Goal: Transaction & Acquisition: Purchase product/service

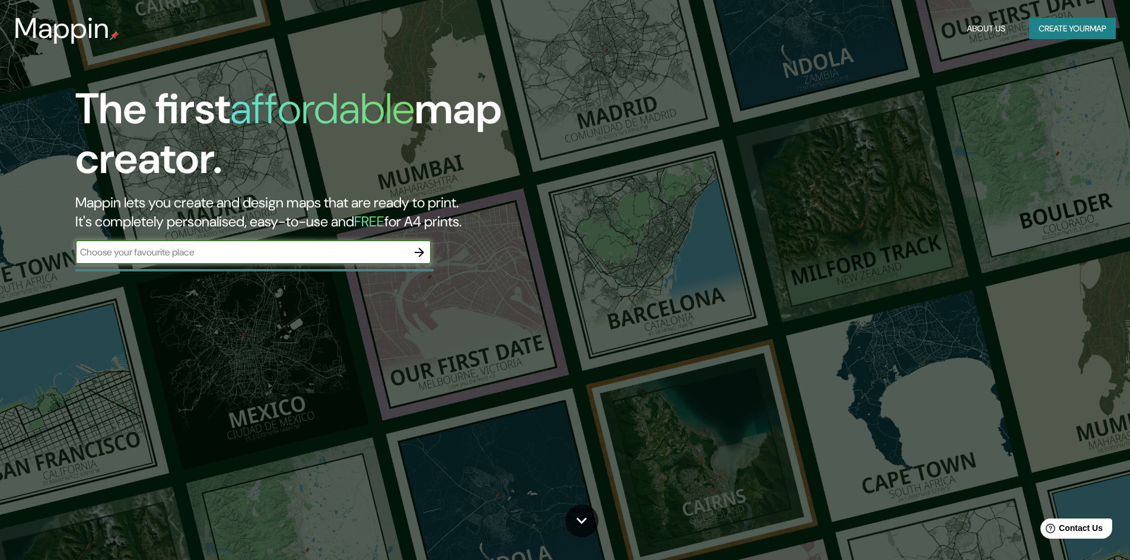
click at [174, 251] on input "text" at bounding box center [241, 253] width 332 height 14
type input "g"
type input "[GEOGRAPHIC_DATA]"
click at [419, 247] on icon "button" at bounding box center [419, 253] width 14 height 14
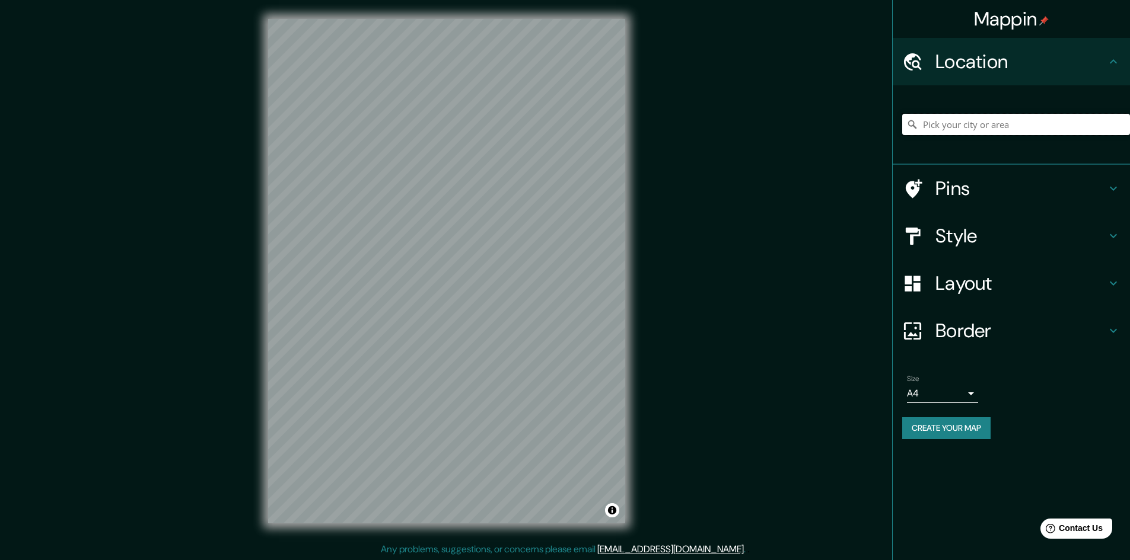
click at [962, 122] on input "Pick your city or area" at bounding box center [1016, 124] width 228 height 21
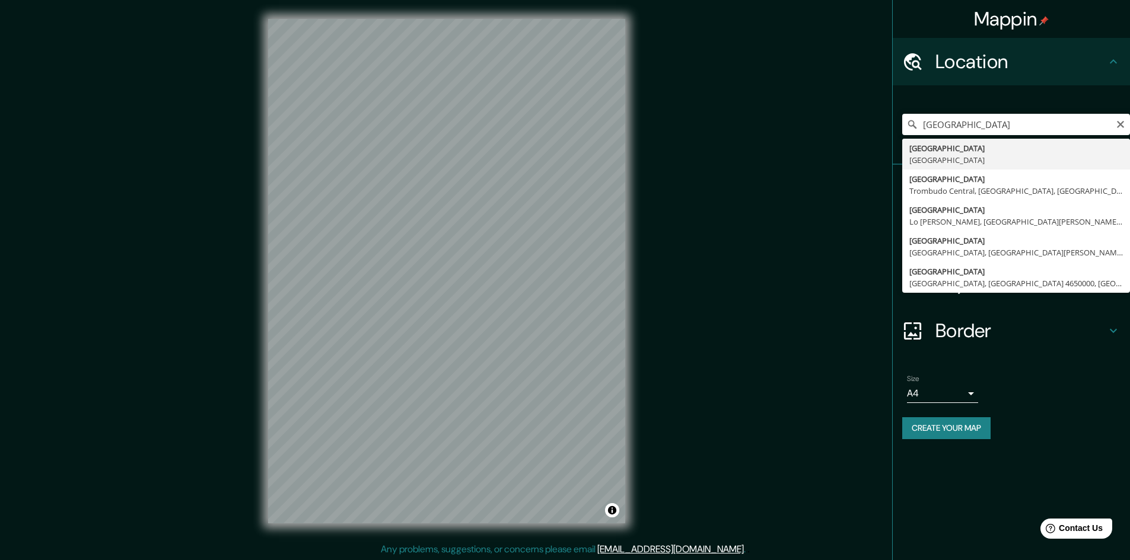
type input "[GEOGRAPHIC_DATA], [GEOGRAPHIC_DATA]"
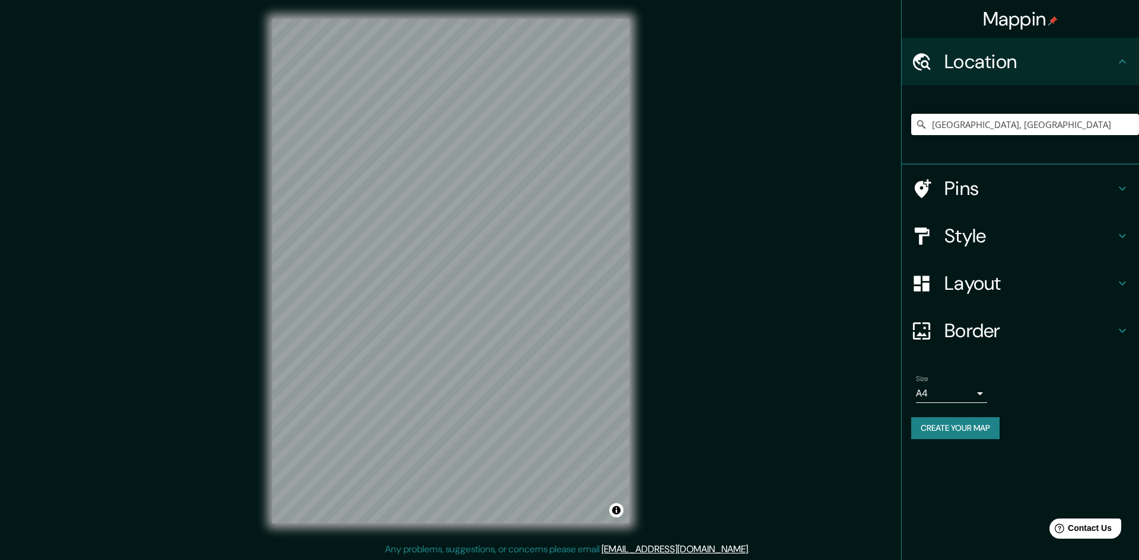
click at [971, 395] on body "Mappin Location Jalisco, México Pins Style Layout Border Choose a border. Hint …" at bounding box center [569, 280] width 1139 height 560
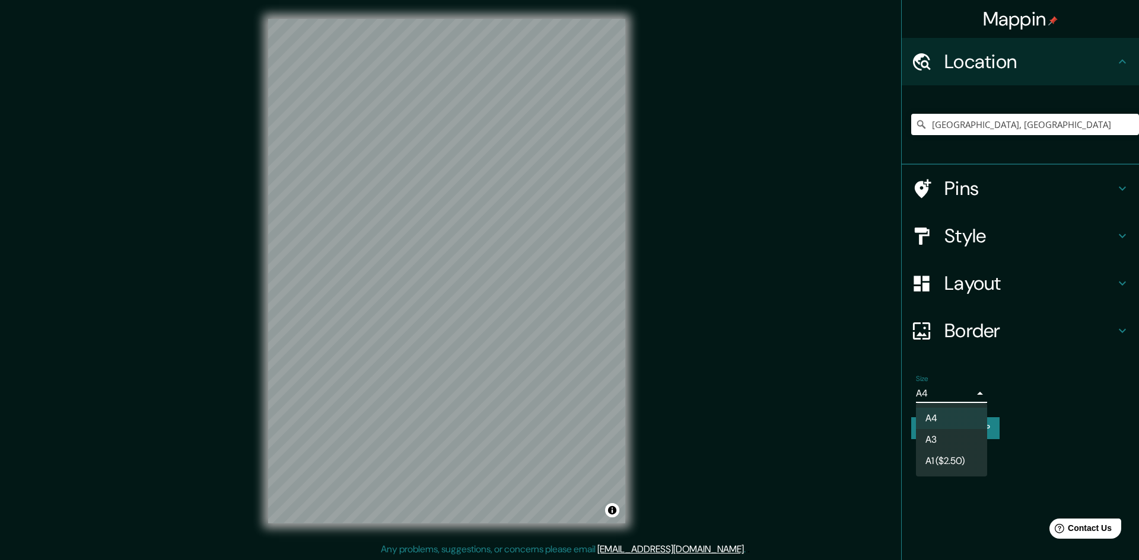
click at [971, 395] on div at bounding box center [569, 280] width 1139 height 560
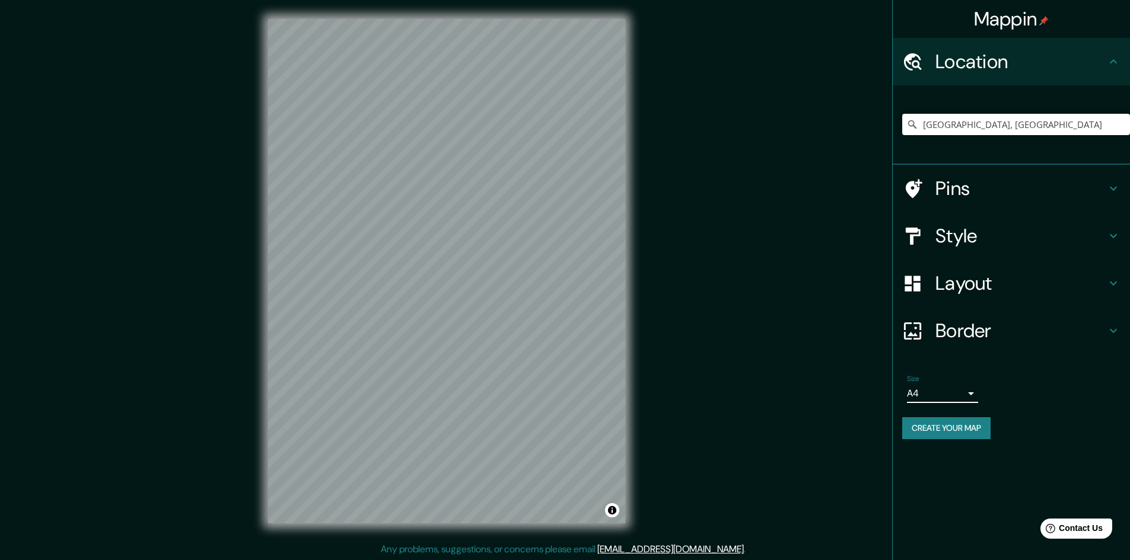
click at [952, 431] on button "Create your map" at bounding box center [946, 428] width 88 height 22
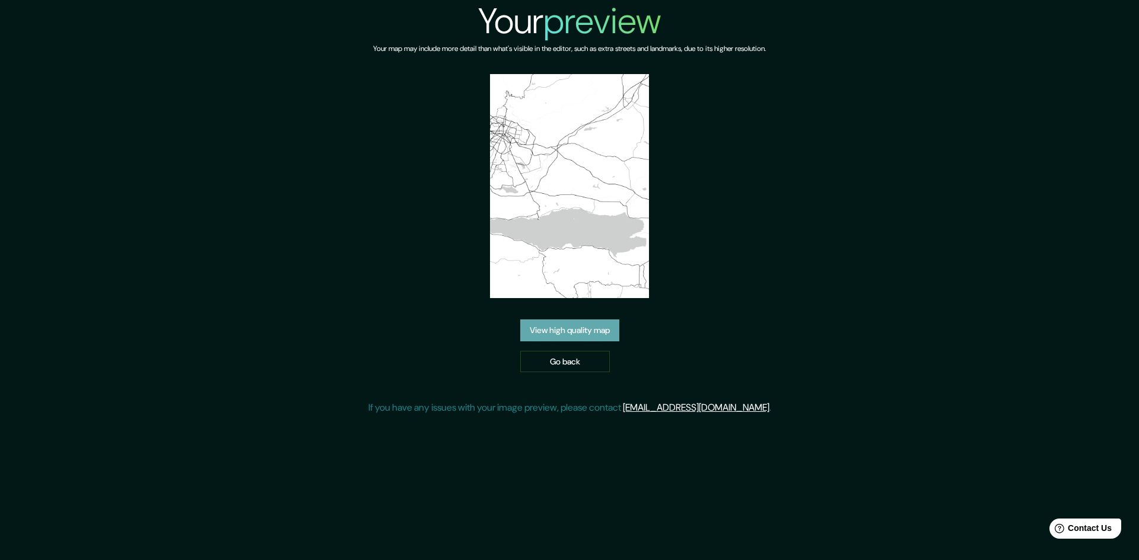
click at [573, 320] on link "View high quality map" at bounding box center [569, 331] width 99 height 22
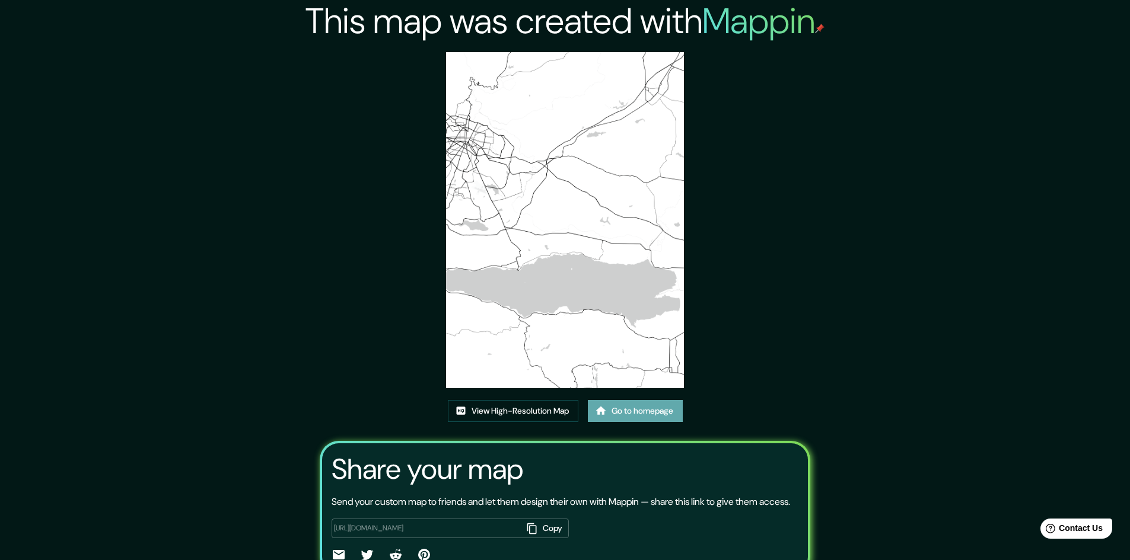
click at [626, 413] on link "Go to homepage" at bounding box center [635, 411] width 95 height 22
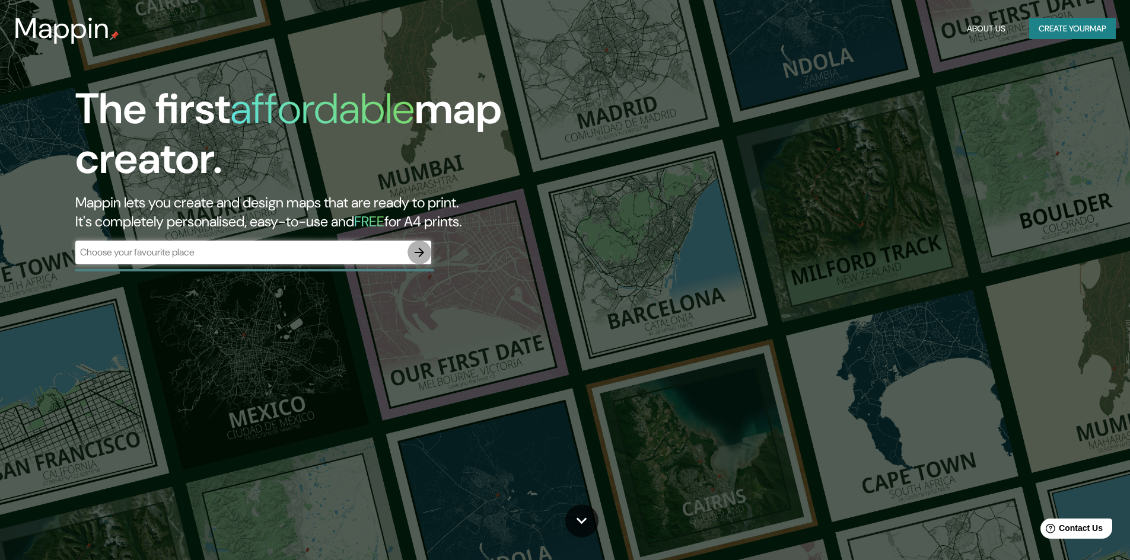
click at [423, 253] on icon "button" at bounding box center [419, 253] width 14 height 14
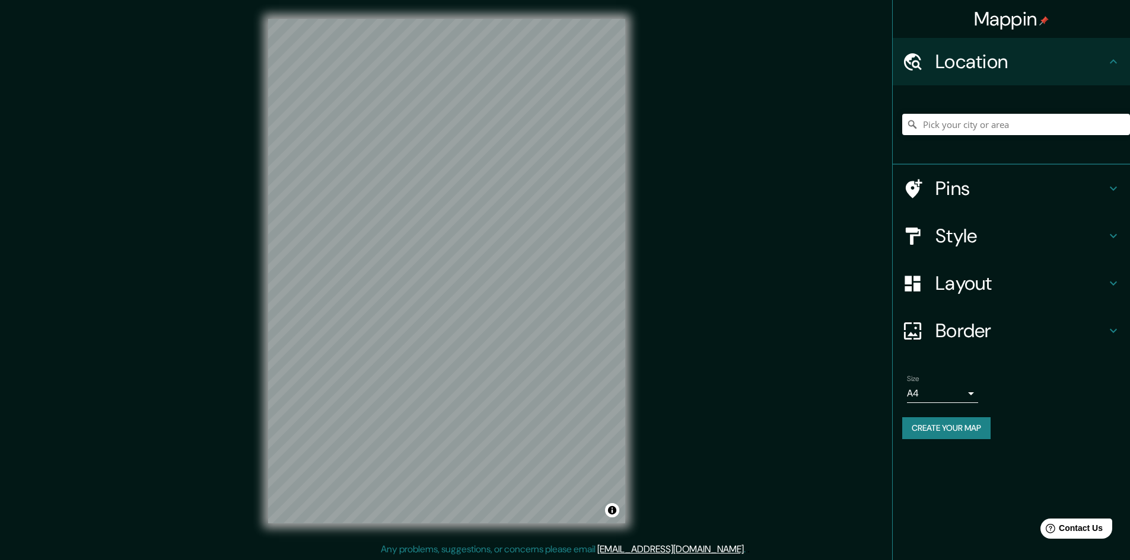
scroll to position [1, 0]
click at [1112, 283] on icon at bounding box center [1113, 283] width 14 height 14
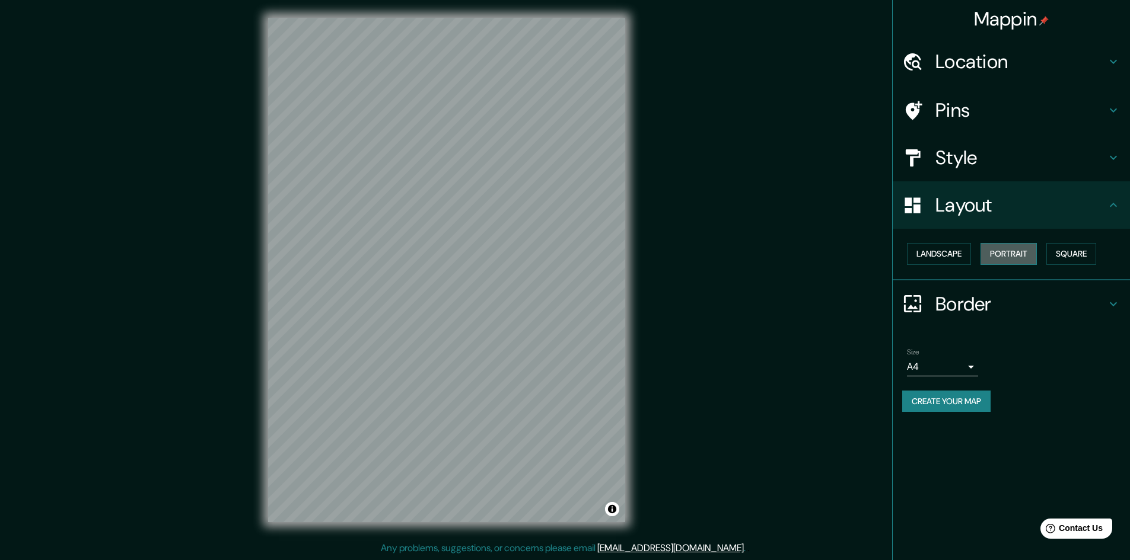
click at [1018, 256] on button "Portrait" at bounding box center [1008, 254] width 56 height 22
click at [960, 256] on button "Landscape" at bounding box center [939, 254] width 64 height 22
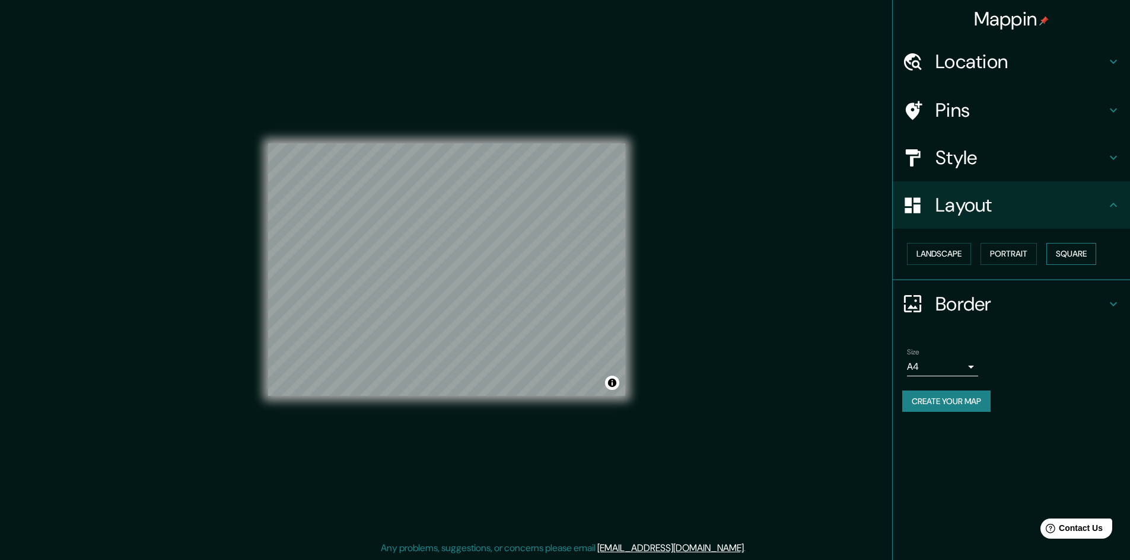
click at [1065, 256] on button "Square" at bounding box center [1071, 254] width 50 height 22
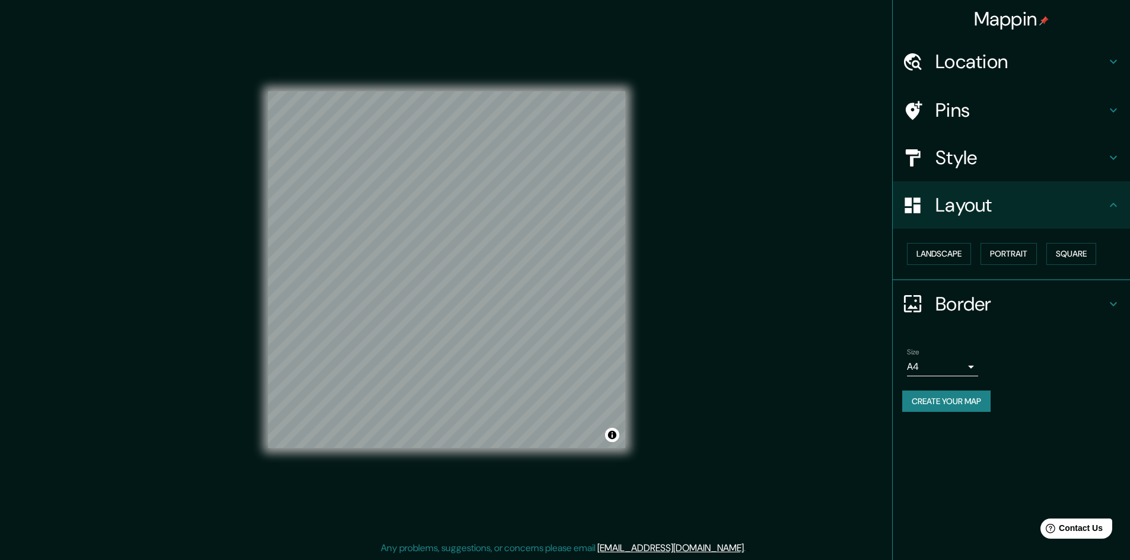
scroll to position [0, 0]
click at [1108, 160] on icon at bounding box center [1113, 158] width 14 height 14
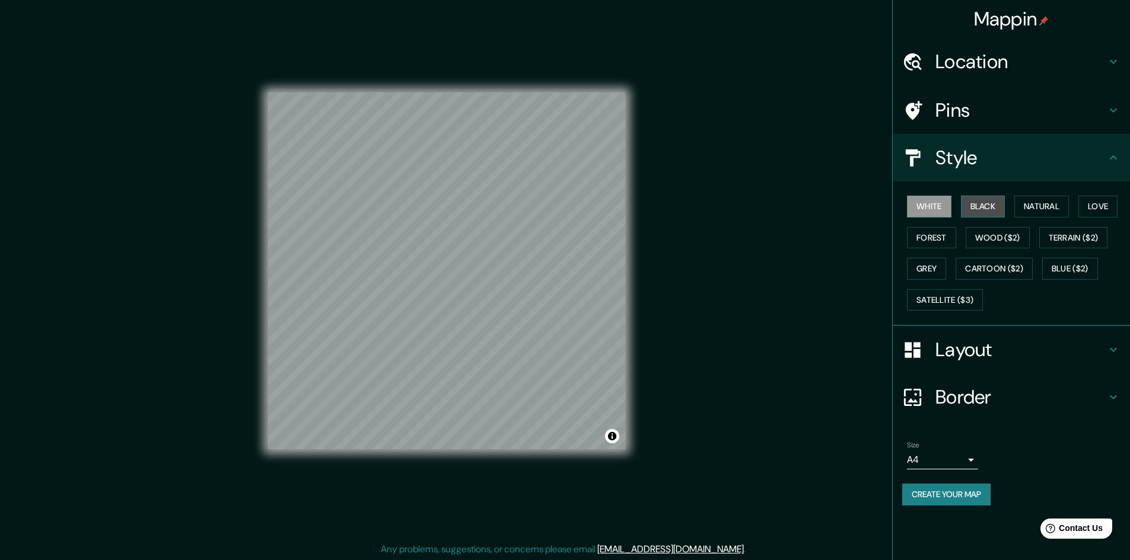
click at [980, 208] on button "Black" at bounding box center [983, 207] width 44 height 22
click at [1037, 208] on button "Natural" at bounding box center [1041, 207] width 55 height 22
click at [1102, 204] on button "Love" at bounding box center [1097, 207] width 39 height 22
click at [943, 237] on button "Forest" at bounding box center [931, 238] width 49 height 22
click at [989, 237] on button "Wood ($2)" at bounding box center [997, 238] width 64 height 22
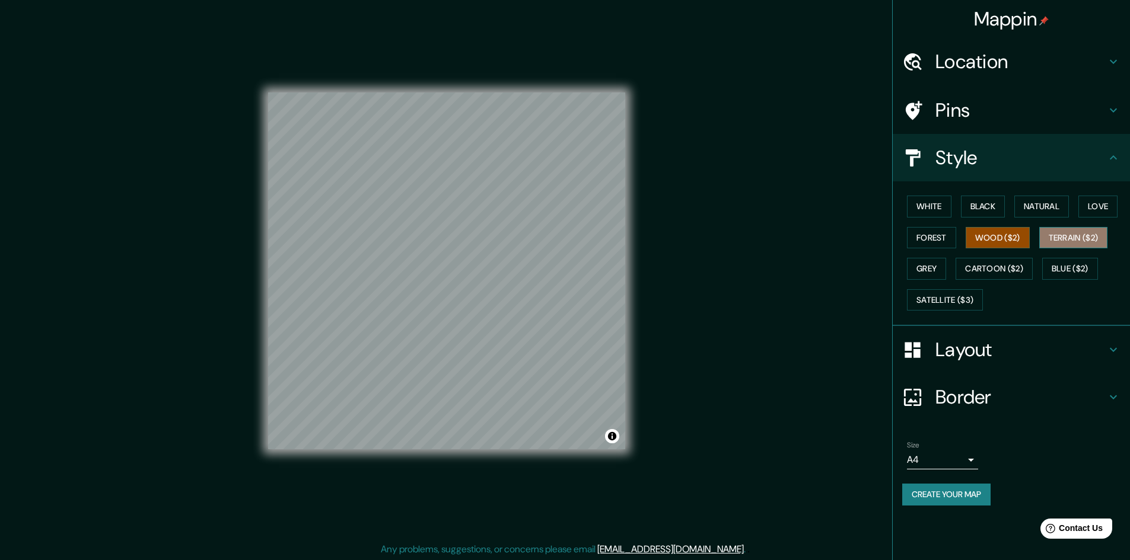
click at [1066, 232] on button "Terrain ($2)" at bounding box center [1073, 238] width 69 height 22
drag, startPoint x: 943, startPoint y: 268, endPoint x: 950, endPoint y: 269, distance: 7.1
click at [942, 269] on button "Grey" at bounding box center [926, 269] width 39 height 22
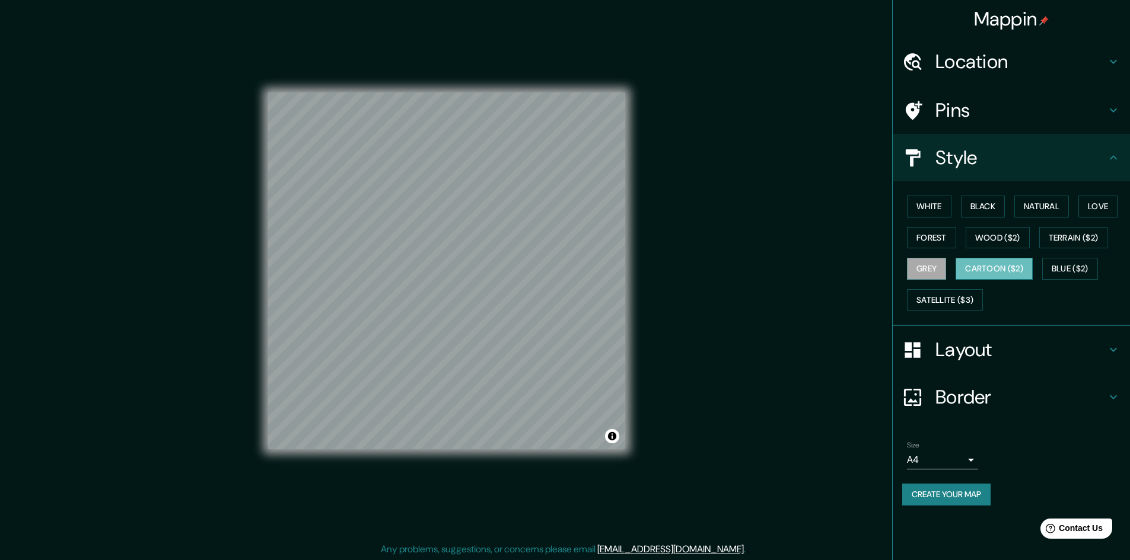
click at [989, 264] on button "Cartoon ($2)" at bounding box center [993, 269] width 77 height 22
click at [1074, 265] on button "Blue ($2)" at bounding box center [1070, 269] width 56 height 22
click at [936, 272] on button "Grey" at bounding box center [926, 269] width 39 height 22
click at [941, 241] on button "Forest" at bounding box center [931, 238] width 49 height 22
click at [935, 205] on button "White" at bounding box center [929, 207] width 44 height 22
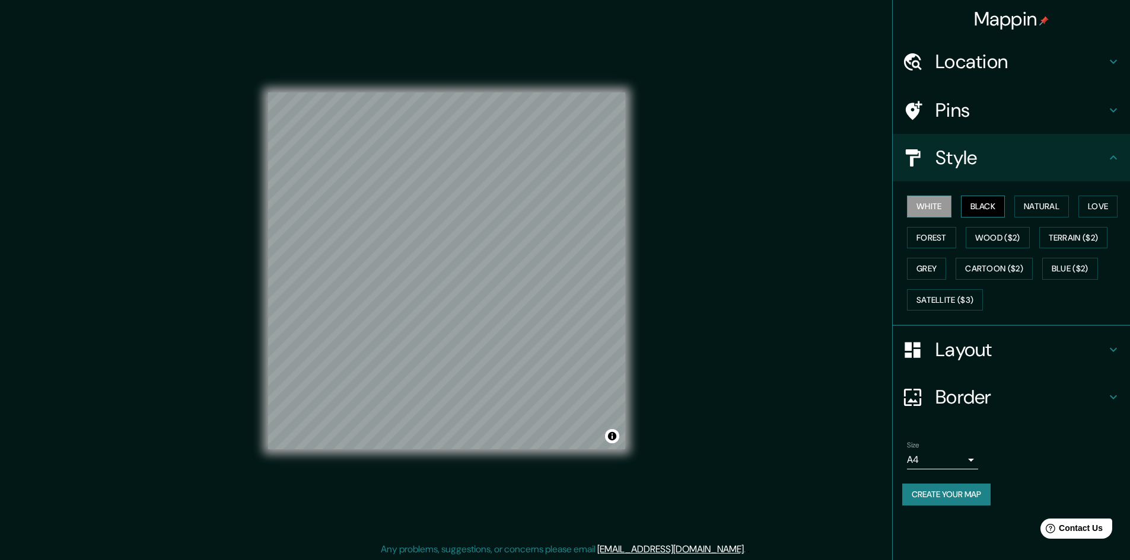
click at [981, 213] on button "Black" at bounding box center [983, 207] width 44 height 22
click at [1110, 112] on icon at bounding box center [1113, 110] width 14 height 14
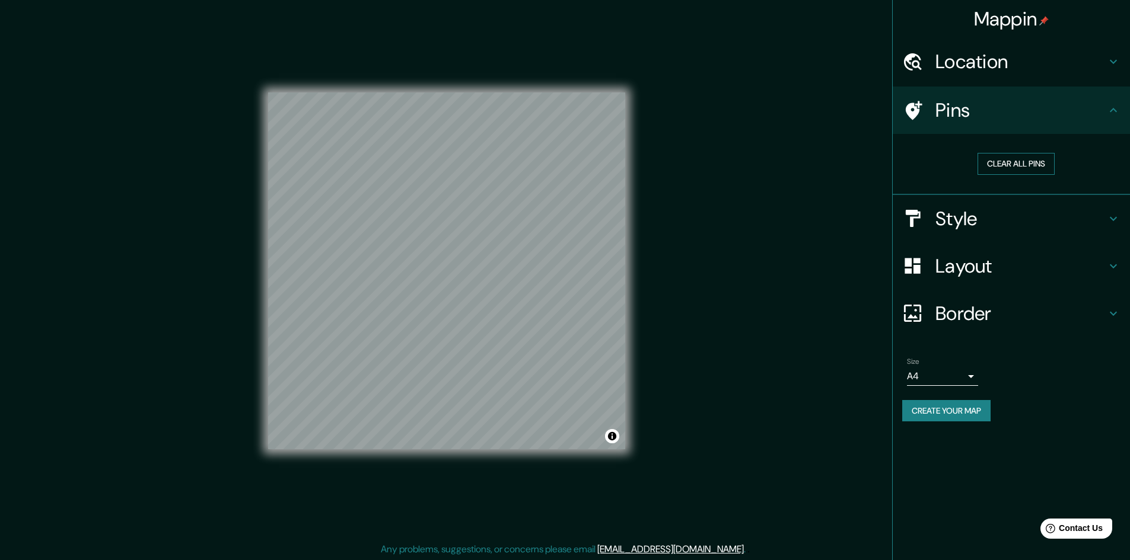
click at [1010, 165] on button "Clear all pins" at bounding box center [1015, 164] width 77 height 22
click at [1114, 62] on icon at bounding box center [1113, 62] width 7 height 4
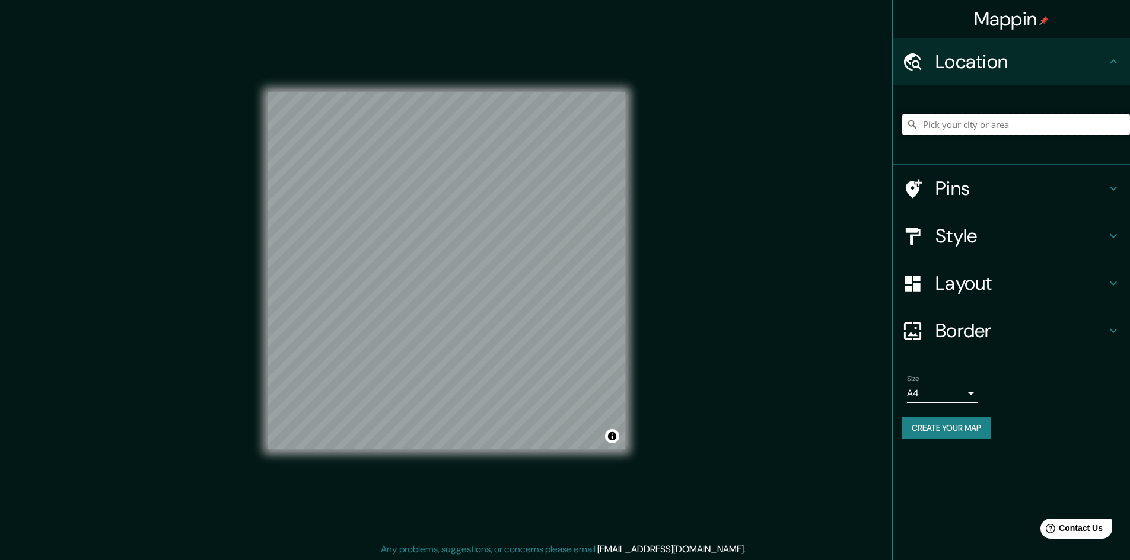
click at [998, 127] on input "Pick your city or area" at bounding box center [1016, 124] width 228 height 21
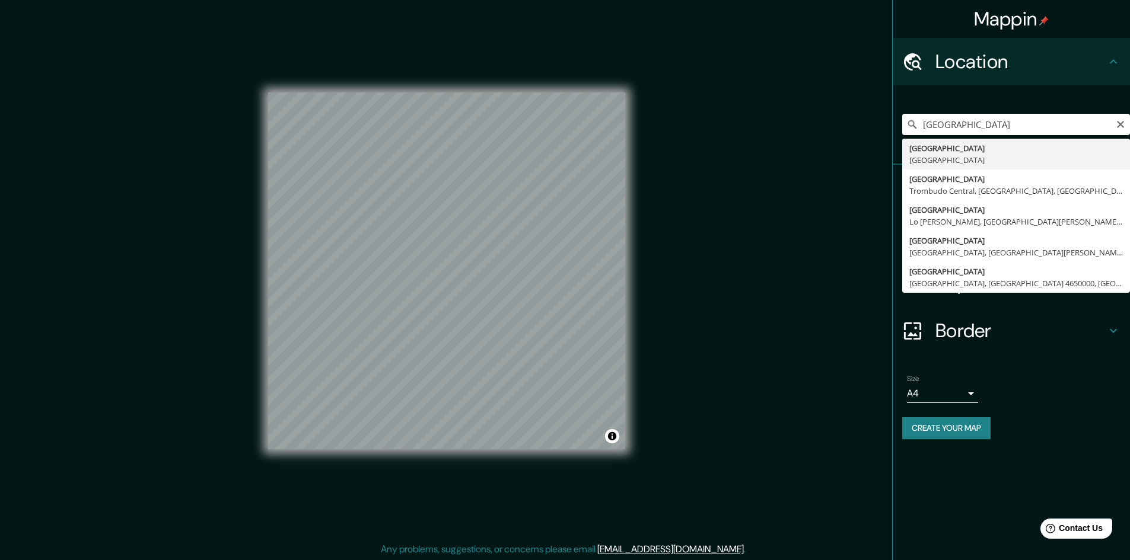
type input "[GEOGRAPHIC_DATA], [GEOGRAPHIC_DATA]"
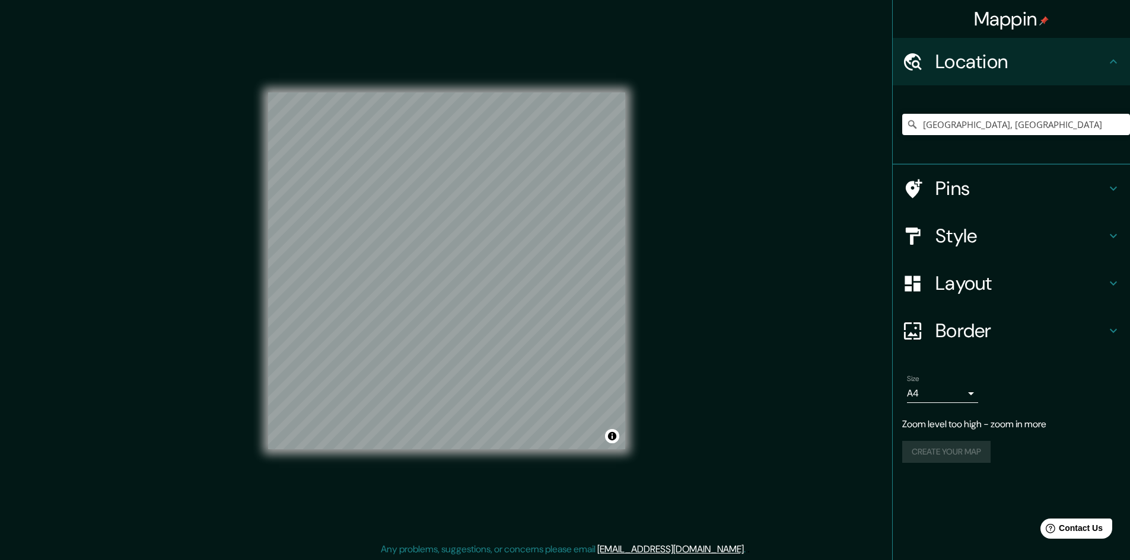
click at [1115, 282] on icon at bounding box center [1113, 283] width 14 height 14
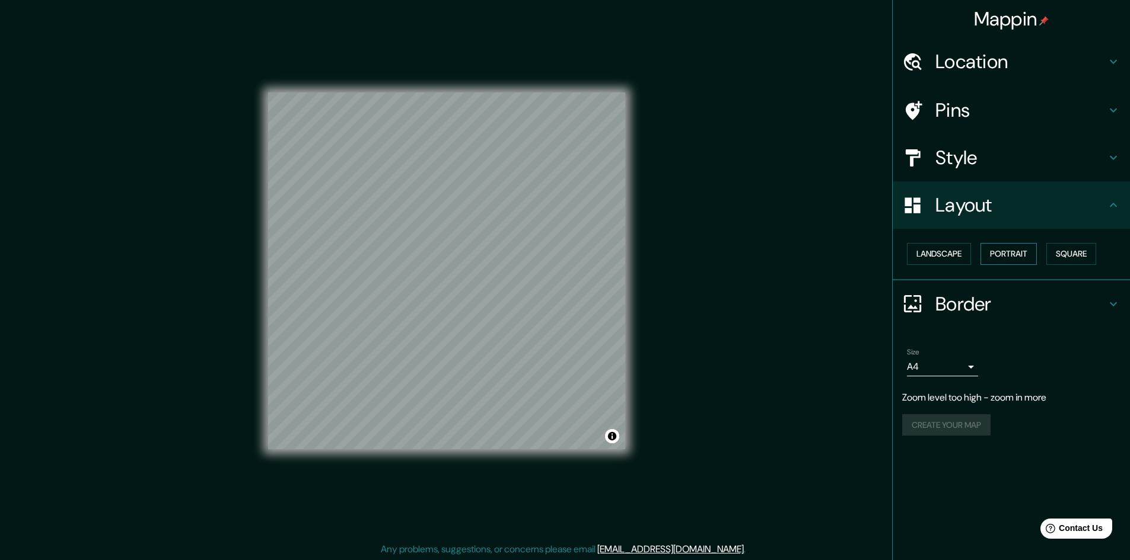
click at [1018, 258] on button "Portrait" at bounding box center [1008, 254] width 56 height 22
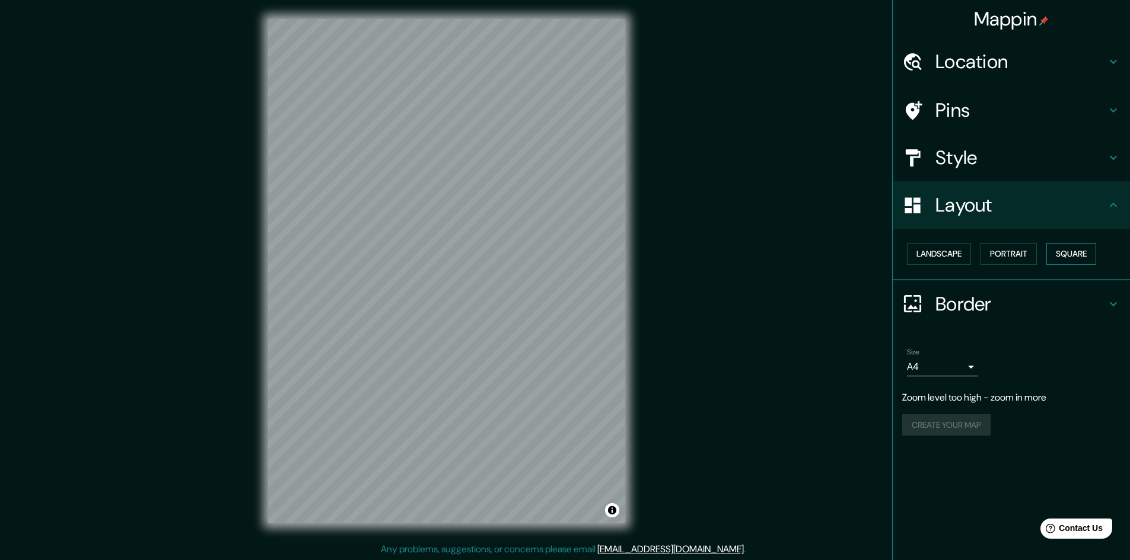
click at [1063, 257] on button "Square" at bounding box center [1071, 254] width 50 height 22
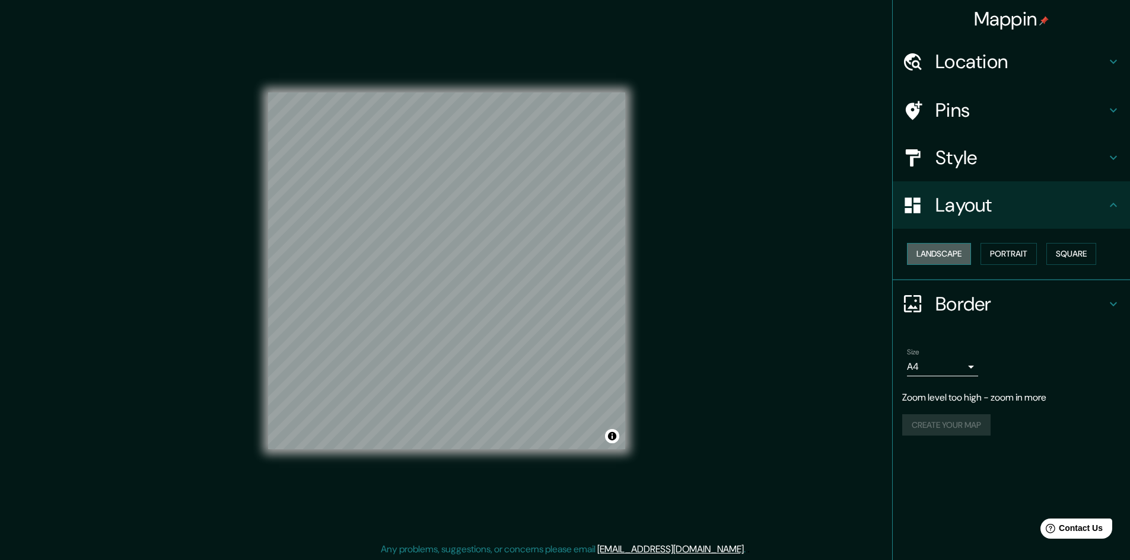
click at [948, 261] on button "Landscape" at bounding box center [939, 254] width 64 height 22
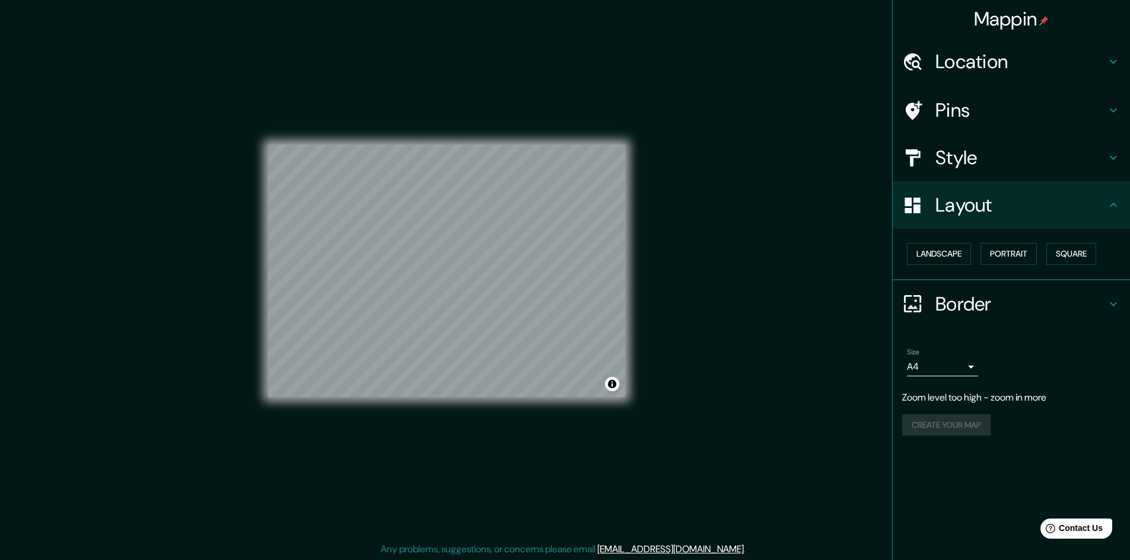
click at [1111, 155] on icon at bounding box center [1113, 158] width 14 height 14
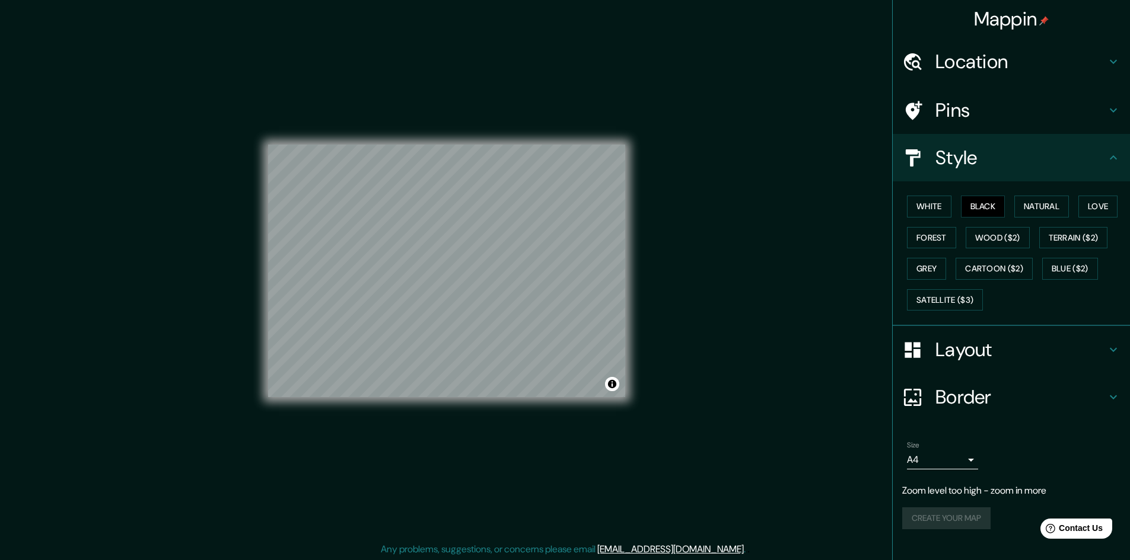
scroll to position [1, 0]
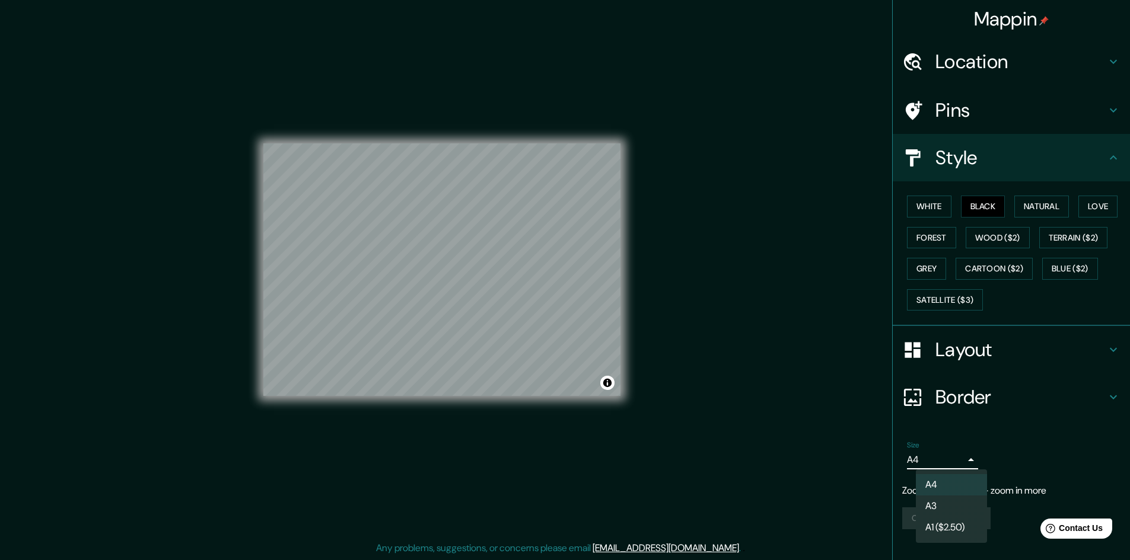
click at [968, 459] on body "Mappin Location [GEOGRAPHIC_DATA], [GEOGRAPHIC_DATA] Pins Style White Black Nat…" at bounding box center [565, 279] width 1130 height 560
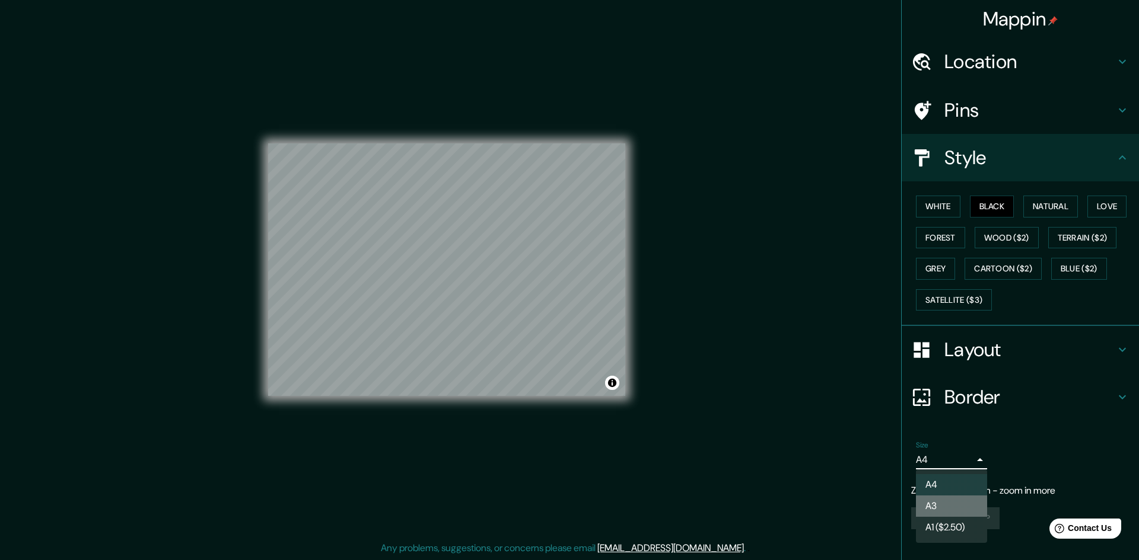
click at [941, 505] on li "A3" at bounding box center [951, 506] width 71 height 21
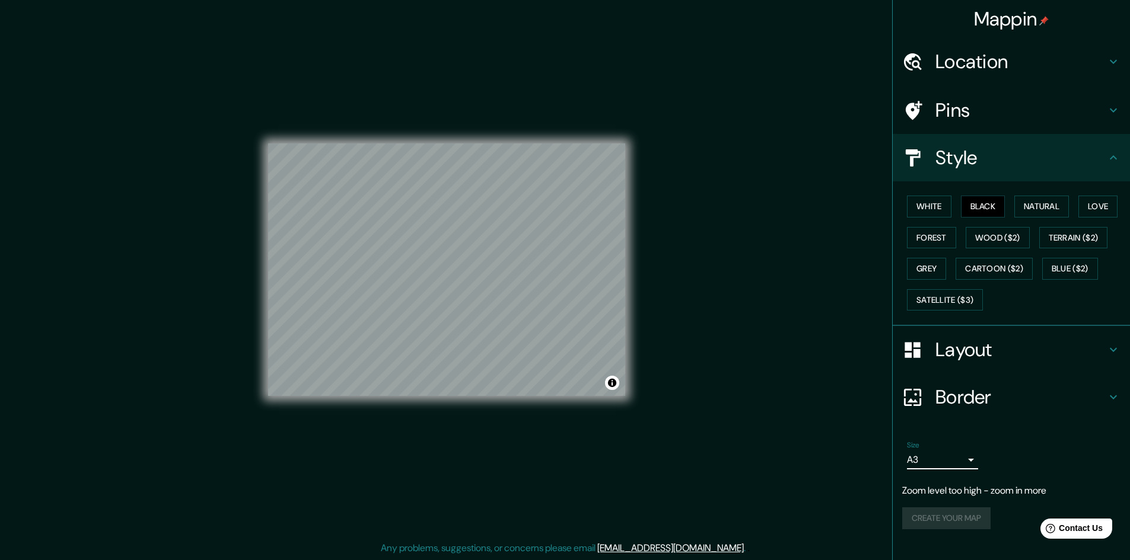
click at [971, 462] on body "Mappin Location [GEOGRAPHIC_DATA], [GEOGRAPHIC_DATA] Pins Style White Black Nat…" at bounding box center [565, 279] width 1130 height 560
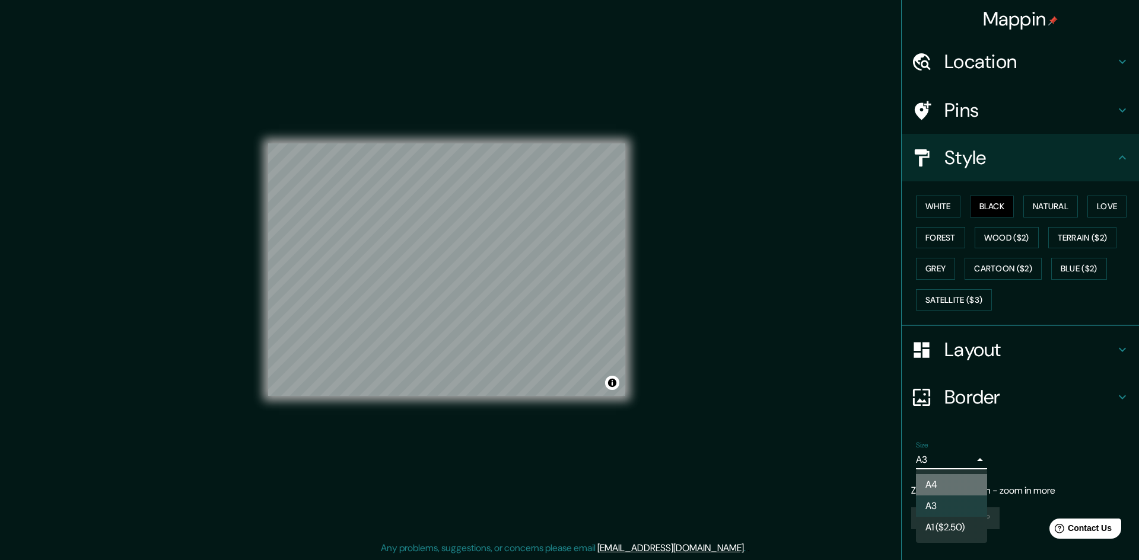
click at [939, 485] on li "A4" at bounding box center [951, 484] width 71 height 21
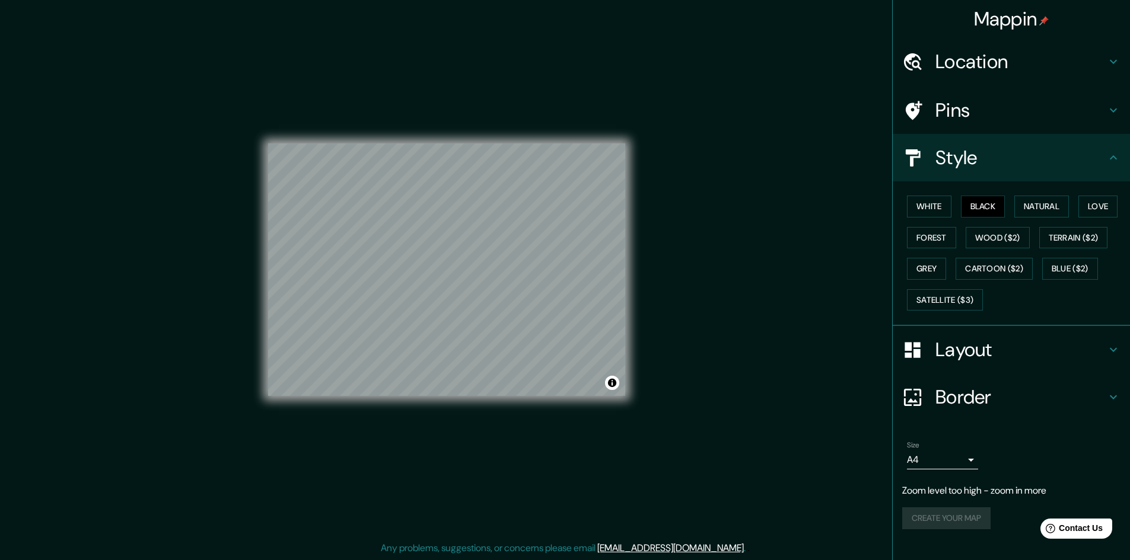
click at [999, 430] on ul "Location [GEOGRAPHIC_DATA], [GEOGRAPHIC_DATA] Pins Style White Black Natural Lo…" at bounding box center [1010, 291] width 237 height 506
click at [1111, 110] on icon at bounding box center [1113, 111] width 7 height 4
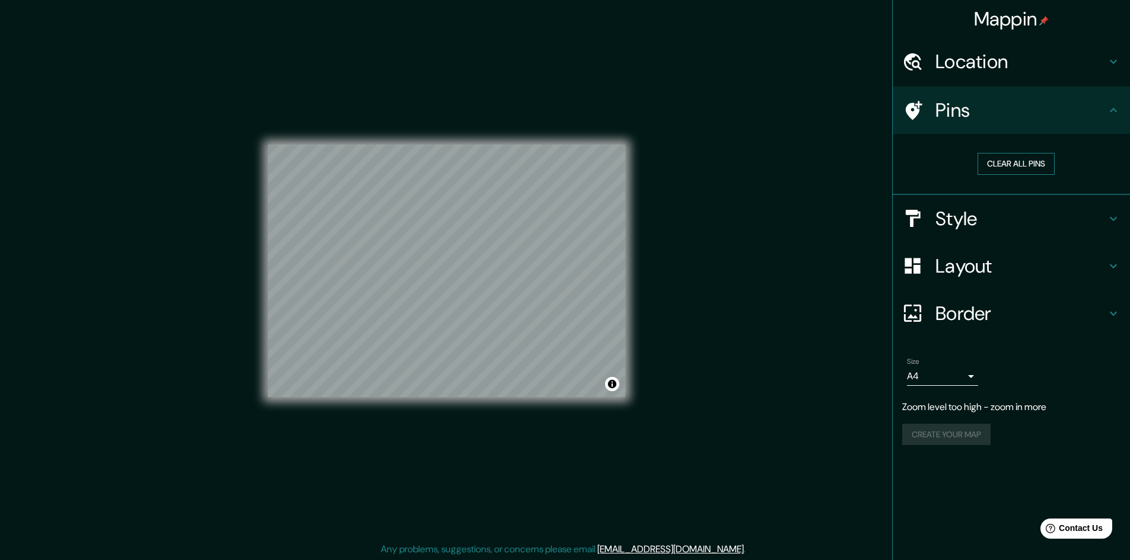
click at [1027, 164] on button "Clear all pins" at bounding box center [1015, 164] width 77 height 22
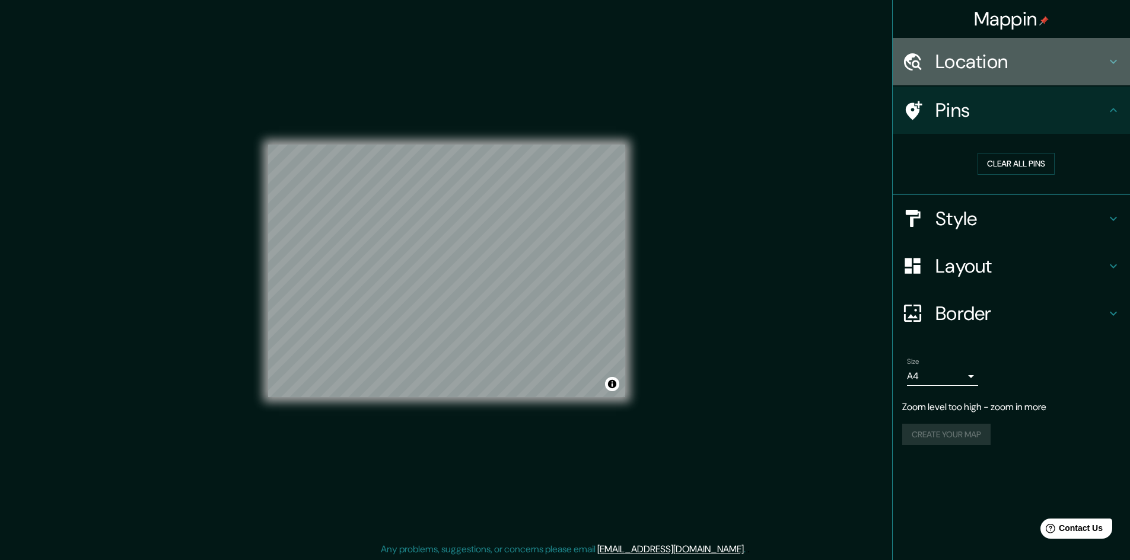
click at [1113, 60] on icon at bounding box center [1113, 62] width 14 height 14
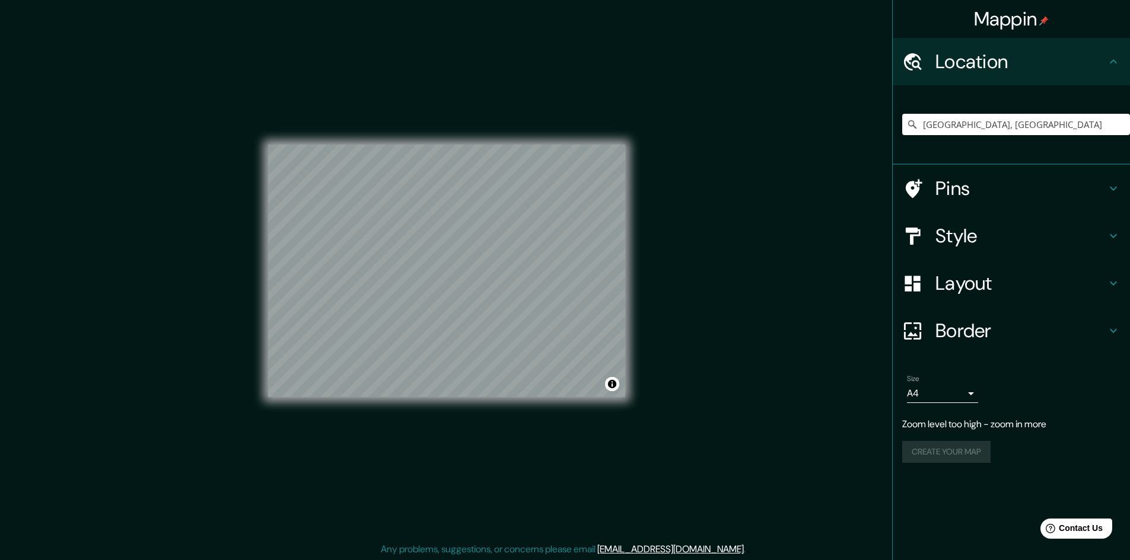
scroll to position [1, 0]
click at [945, 487] on div "Mappin Location [GEOGRAPHIC_DATA], [GEOGRAPHIC_DATA] Pins Style Layout Border C…" at bounding box center [1011, 280] width 238 height 560
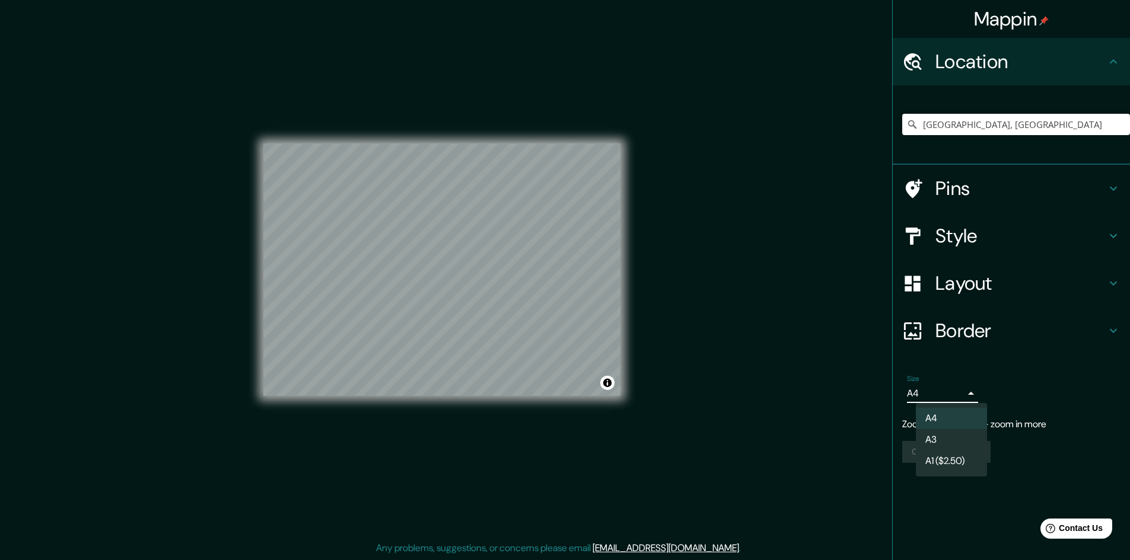
click at [974, 396] on body "Mappin Location [GEOGRAPHIC_DATA], [GEOGRAPHIC_DATA] Pins Style Layout Border C…" at bounding box center [565, 279] width 1130 height 560
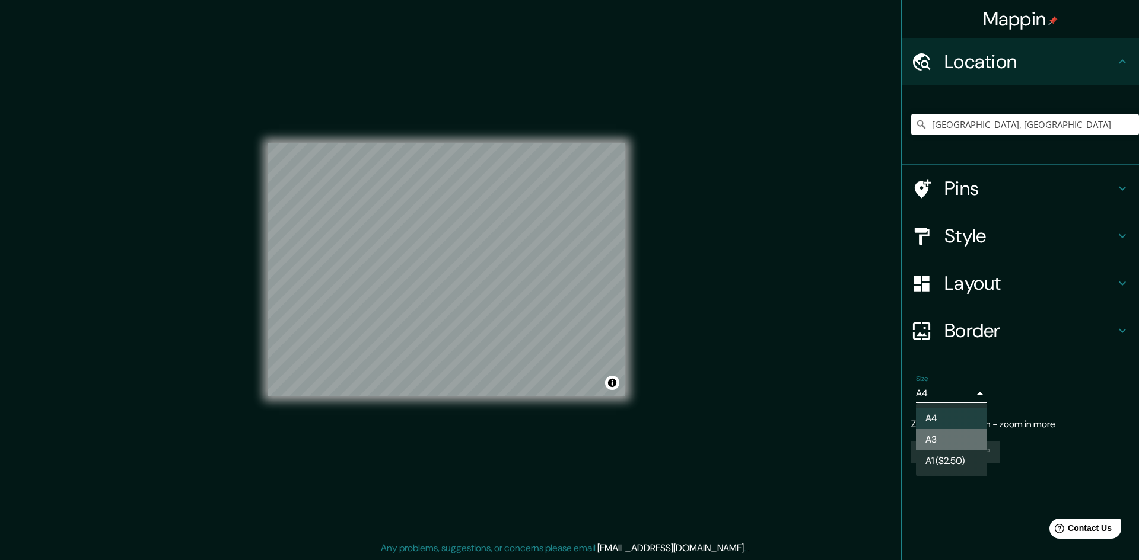
click at [941, 438] on li "A3" at bounding box center [951, 439] width 71 height 21
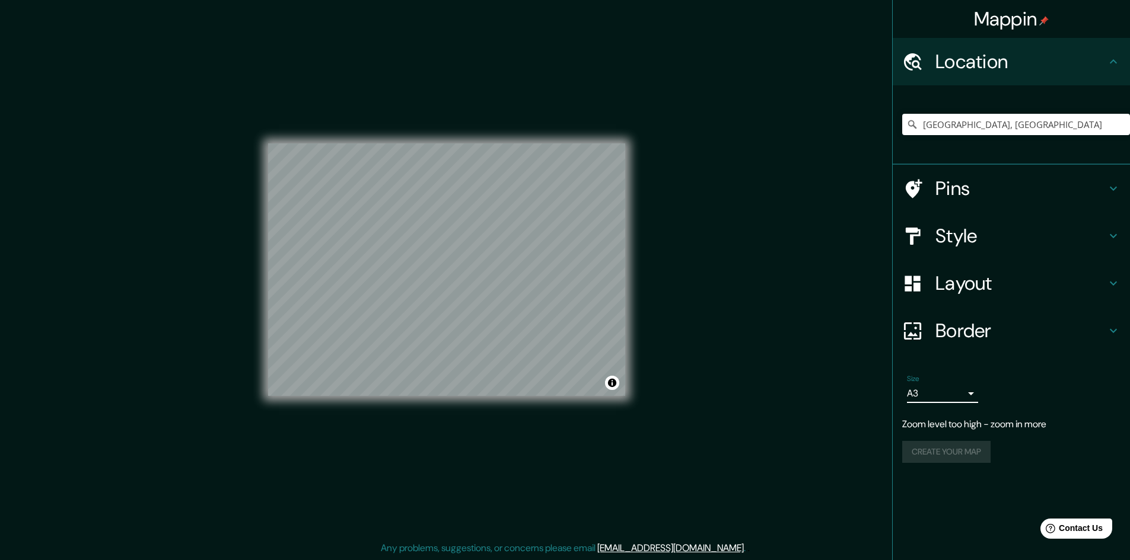
click at [1041, 465] on div "Size A3 a4 Zoom level too high - zoom in more Create your map" at bounding box center [1011, 421] width 218 height 103
click at [941, 452] on div "Create your map" at bounding box center [1011, 452] width 218 height 22
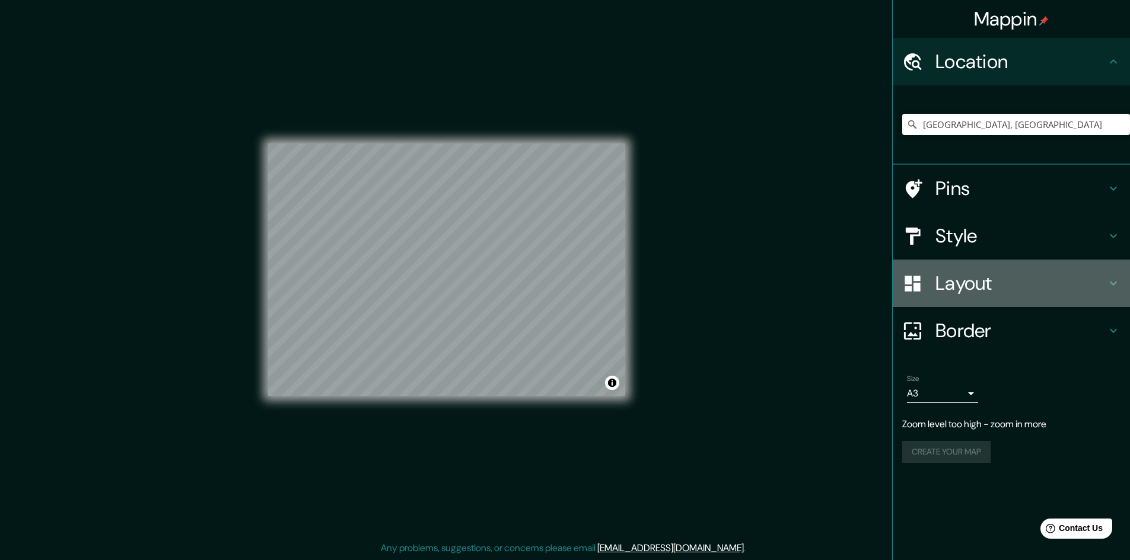
click at [1115, 275] on div "Layout" at bounding box center [1010, 283] width 237 height 47
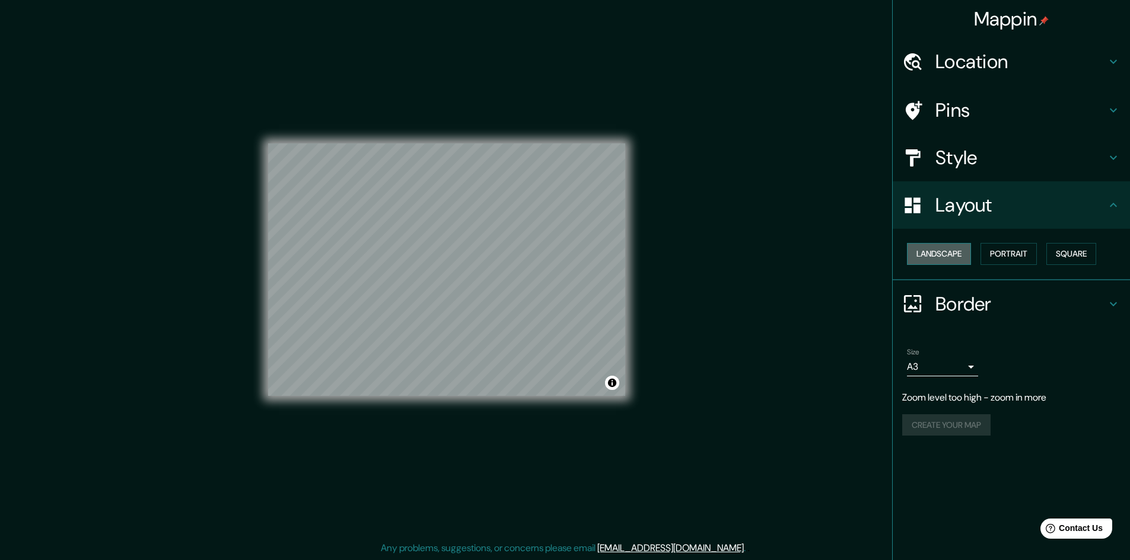
click at [939, 253] on button "Landscape" at bounding box center [939, 254] width 64 height 22
click at [1002, 255] on button "Portrait" at bounding box center [1008, 254] width 56 height 22
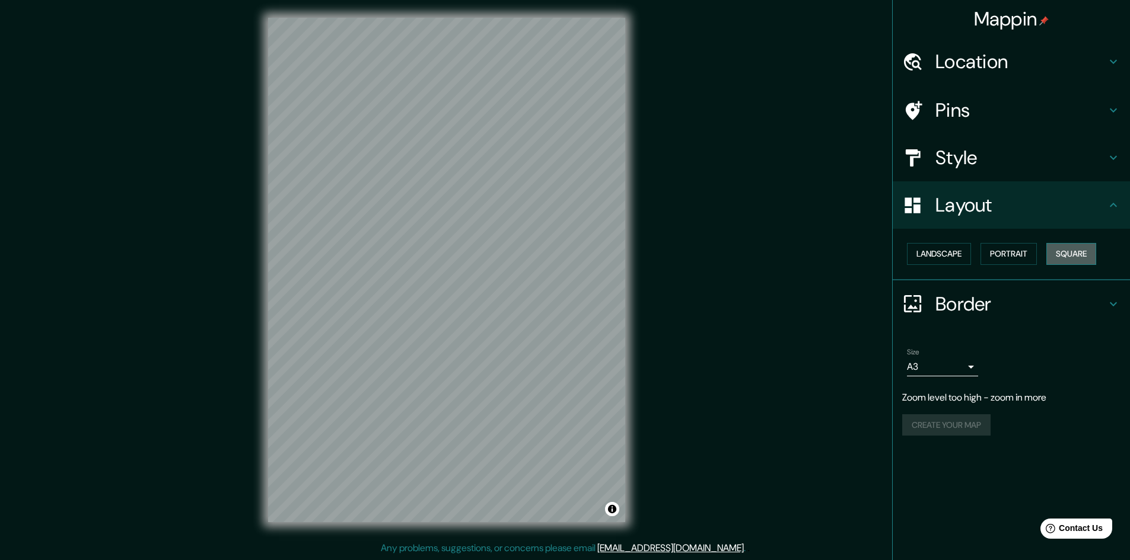
click at [1072, 253] on button "Square" at bounding box center [1071, 254] width 50 height 22
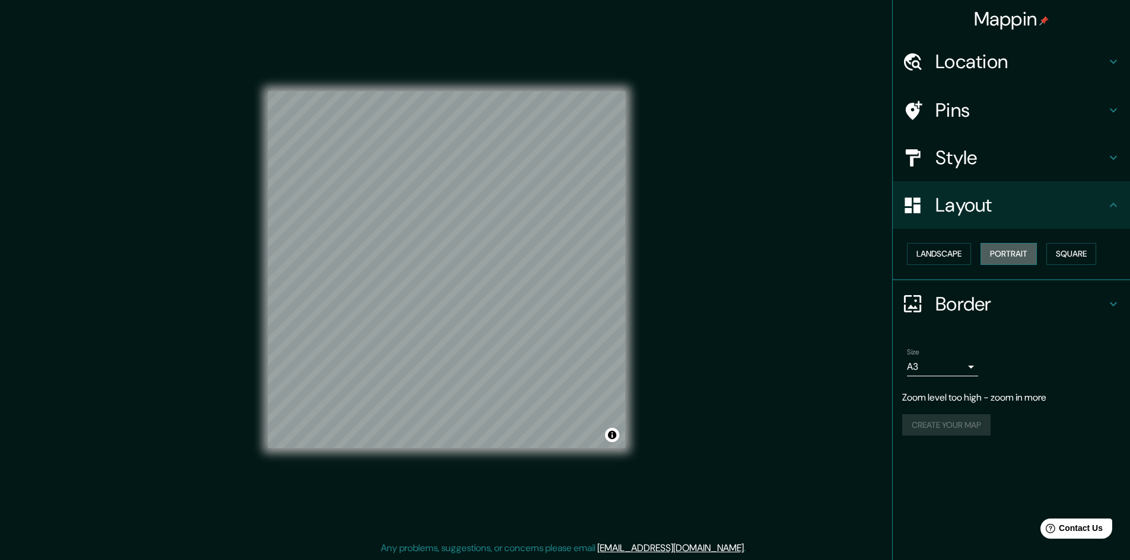
click at [1013, 256] on button "Portrait" at bounding box center [1008, 254] width 56 height 22
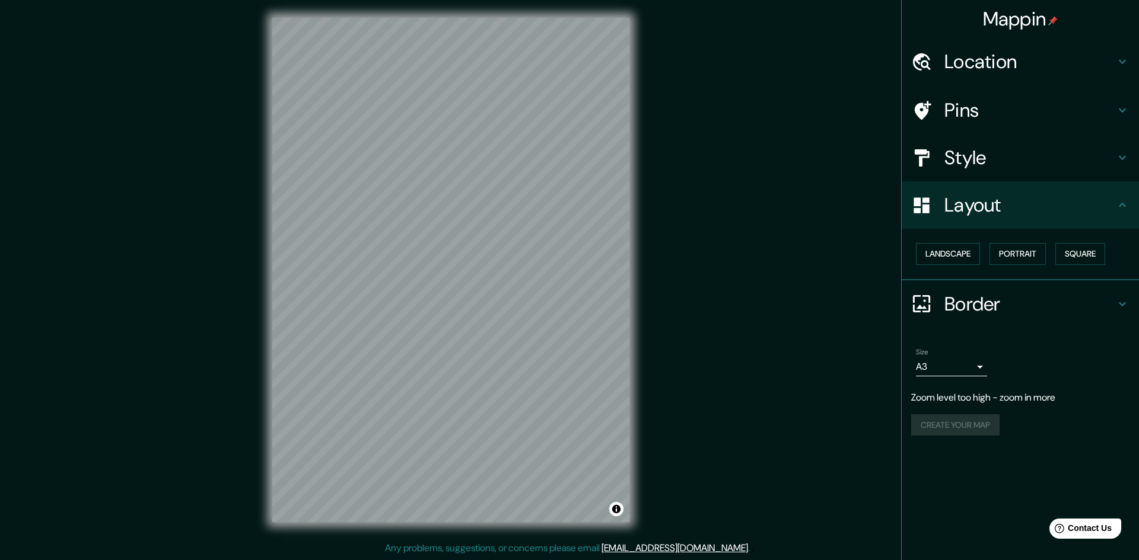
click at [968, 368] on body "Mappin Location [GEOGRAPHIC_DATA], [GEOGRAPHIC_DATA] Pins Style Layout Landscap…" at bounding box center [569, 279] width 1139 height 560
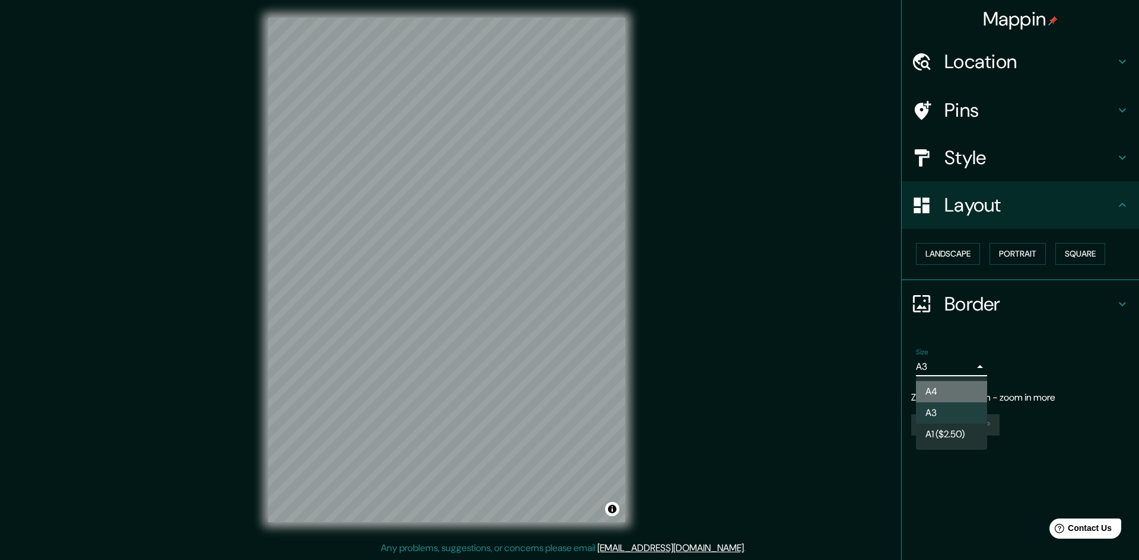
click at [959, 387] on li "A4" at bounding box center [951, 391] width 71 height 21
type input "single"
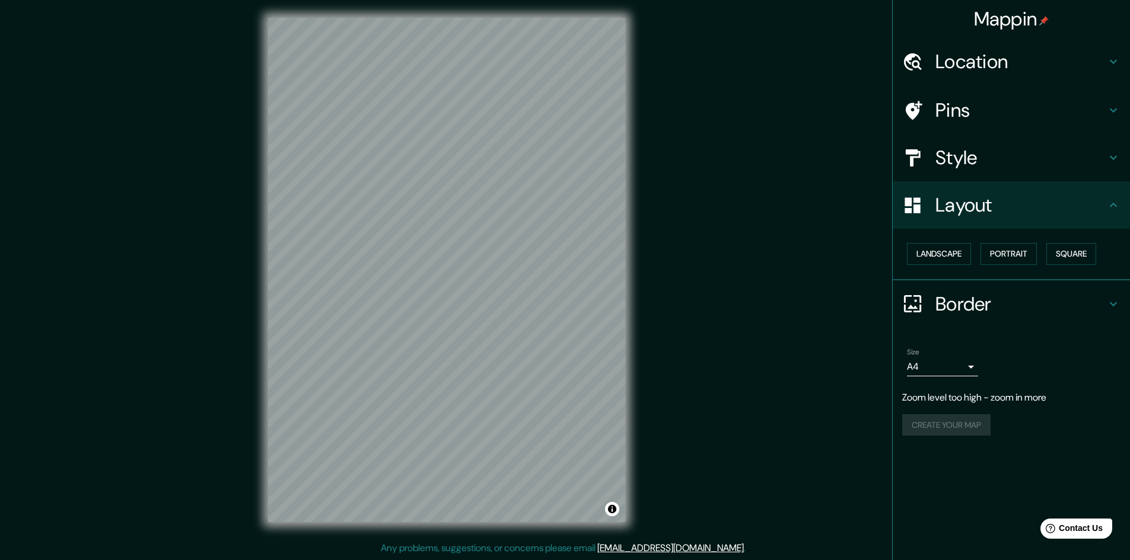
click at [949, 432] on div "Create your map" at bounding box center [1011, 426] width 218 height 22
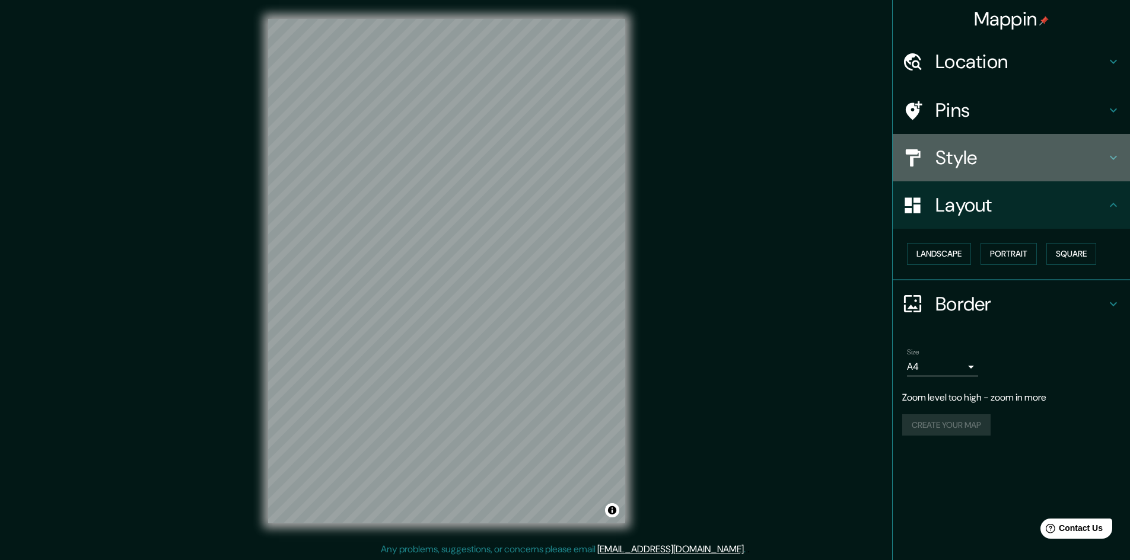
click at [1110, 153] on icon at bounding box center [1113, 158] width 14 height 14
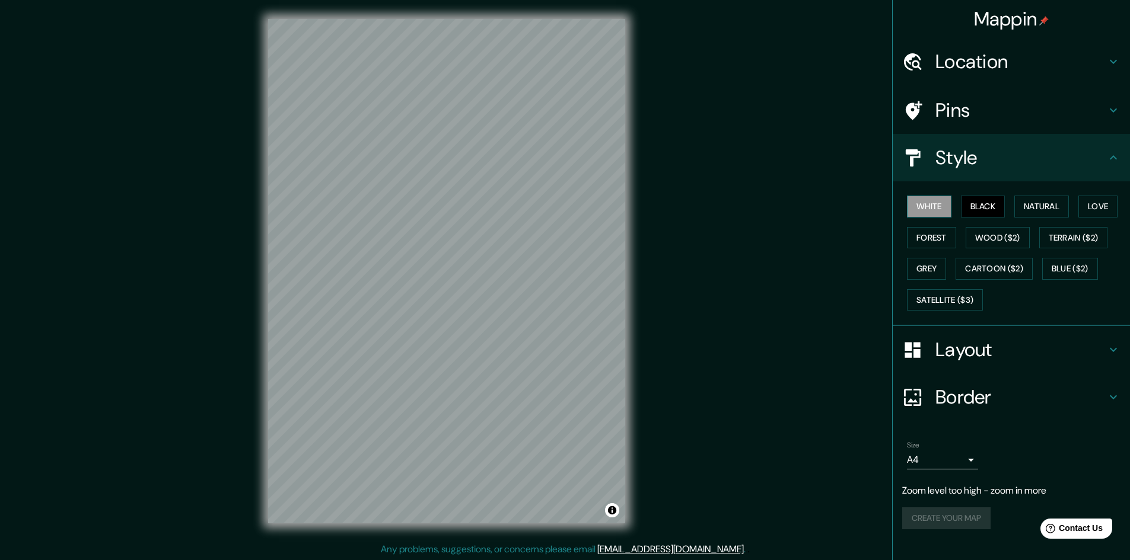
click at [928, 208] on button "White" at bounding box center [929, 207] width 44 height 22
click at [956, 505] on div "Size A4 single Zoom level too high - zoom in more Create your map" at bounding box center [1011, 487] width 218 height 103
click at [962, 497] on p "Zoom level too high - zoom in more" at bounding box center [1011, 491] width 218 height 14
click at [983, 473] on div "Size A4 single" at bounding box center [1011, 455] width 218 height 38
click at [993, 442] on div "Size A4 single" at bounding box center [1011, 455] width 218 height 38
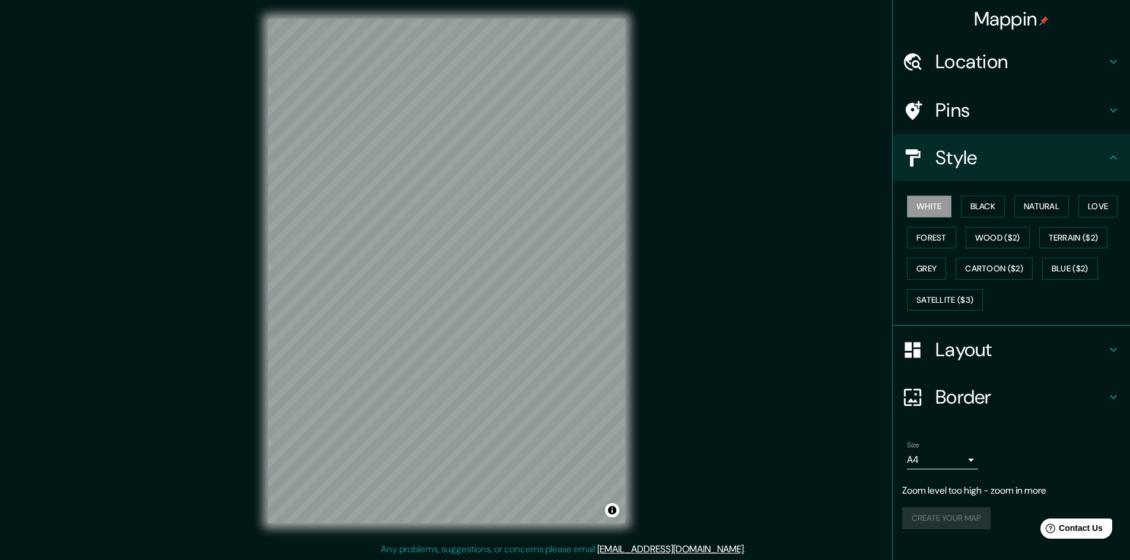
click at [1111, 399] on icon at bounding box center [1113, 397] width 14 height 14
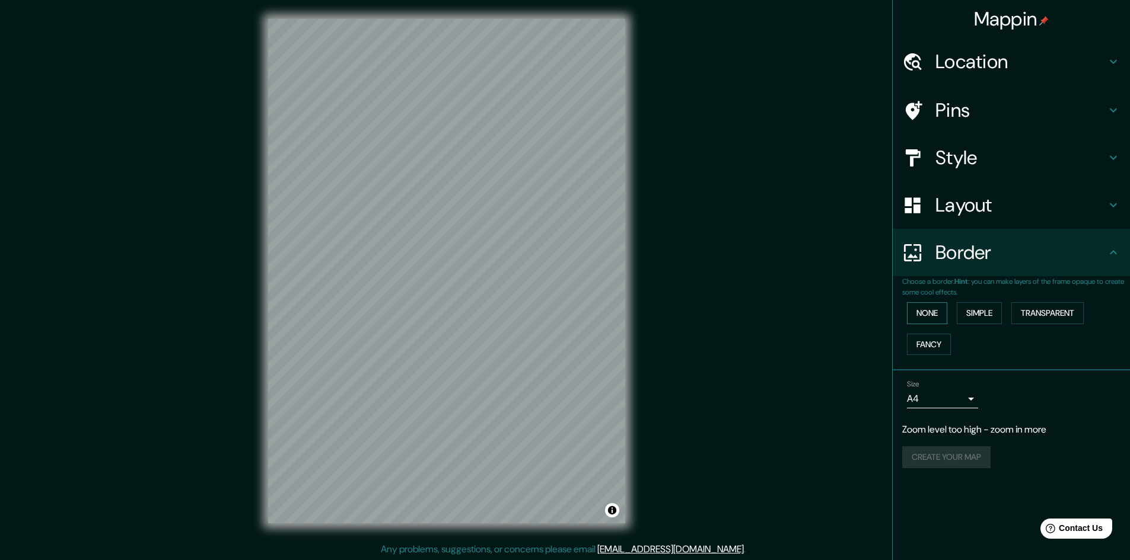
click at [927, 314] on button "None" at bounding box center [927, 313] width 40 height 22
click at [987, 312] on button "Simple" at bounding box center [979, 313] width 45 height 22
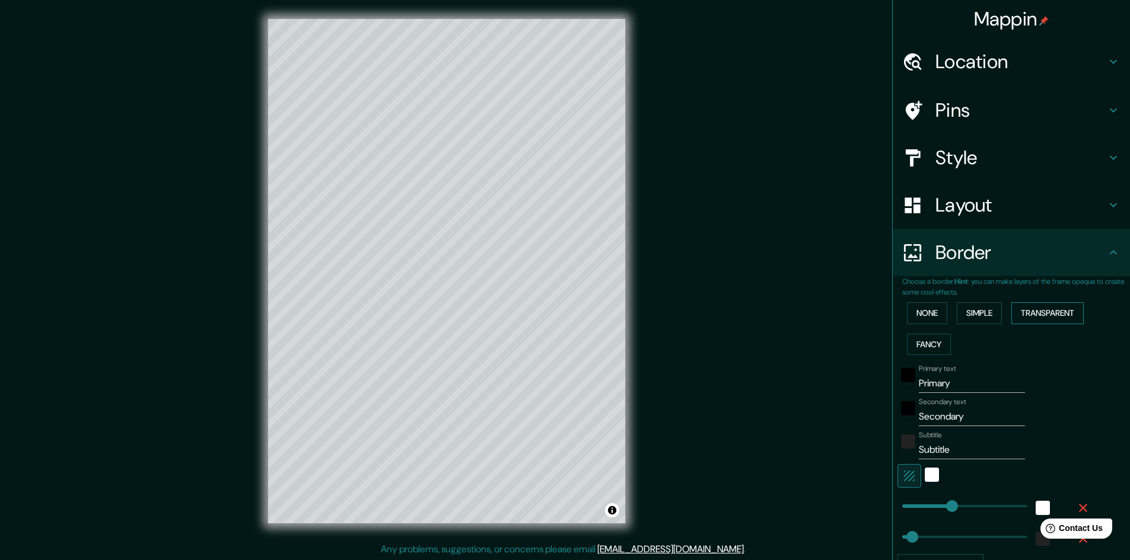
click at [1038, 310] on button "Transparent" at bounding box center [1047, 313] width 72 height 22
click at [917, 338] on button "Fancy" at bounding box center [929, 345] width 44 height 22
click at [1016, 372] on div "Primary text Primary" at bounding box center [994, 379] width 195 height 28
click at [921, 476] on div at bounding box center [931, 476] width 21 height 24
click at [925, 477] on div "white" at bounding box center [932, 475] width 14 height 14
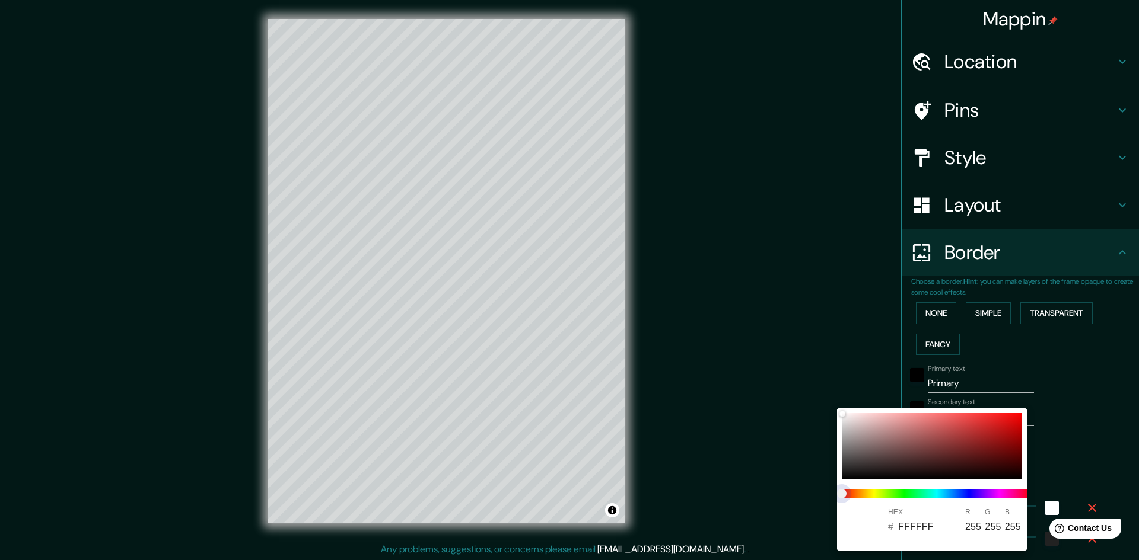
type input "241"
type input "48"
type input "24"
click at [921, 490] on span at bounding box center [936, 493] width 190 height 9
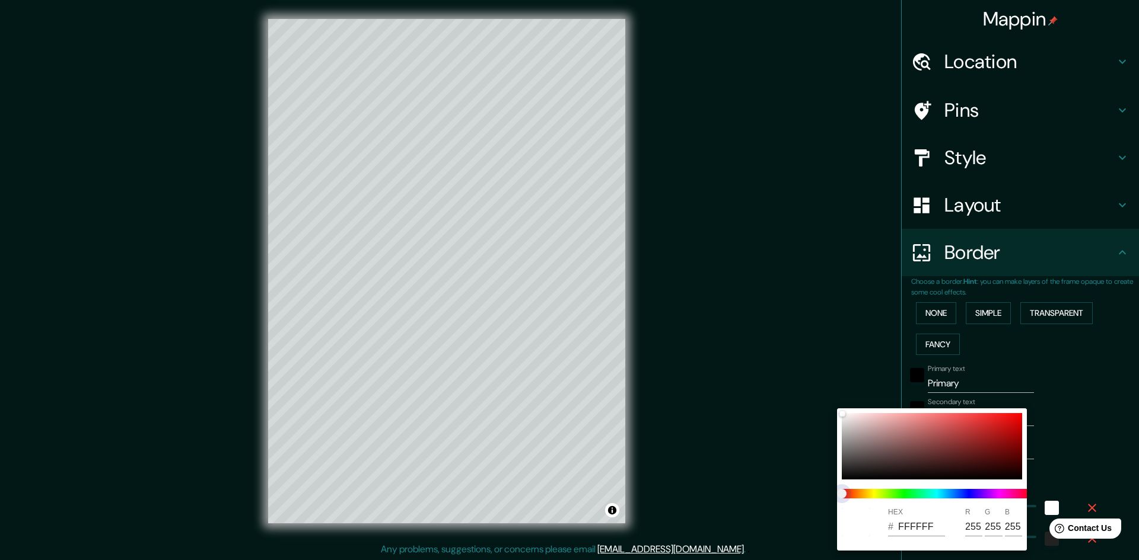
drag, startPoint x: 929, startPoint y: 493, endPoint x: 948, endPoint y: 493, distance: 18.4
click at [936, 493] on span at bounding box center [936, 493] width 190 height 9
type input "241"
type input "48"
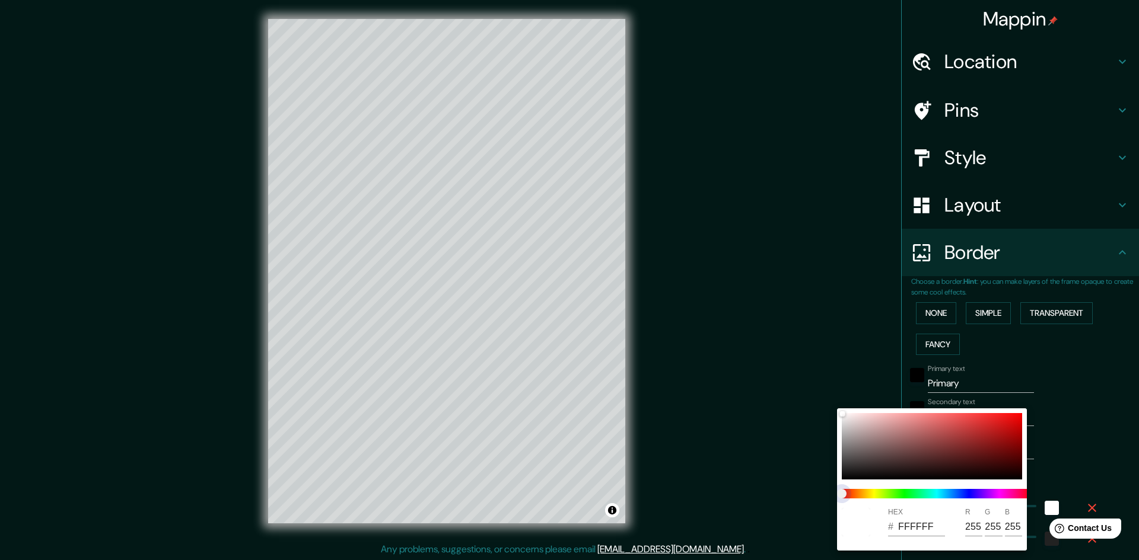
type input "24"
click at [933, 499] on div at bounding box center [936, 493] width 199 height 19
type input "241"
type input "48"
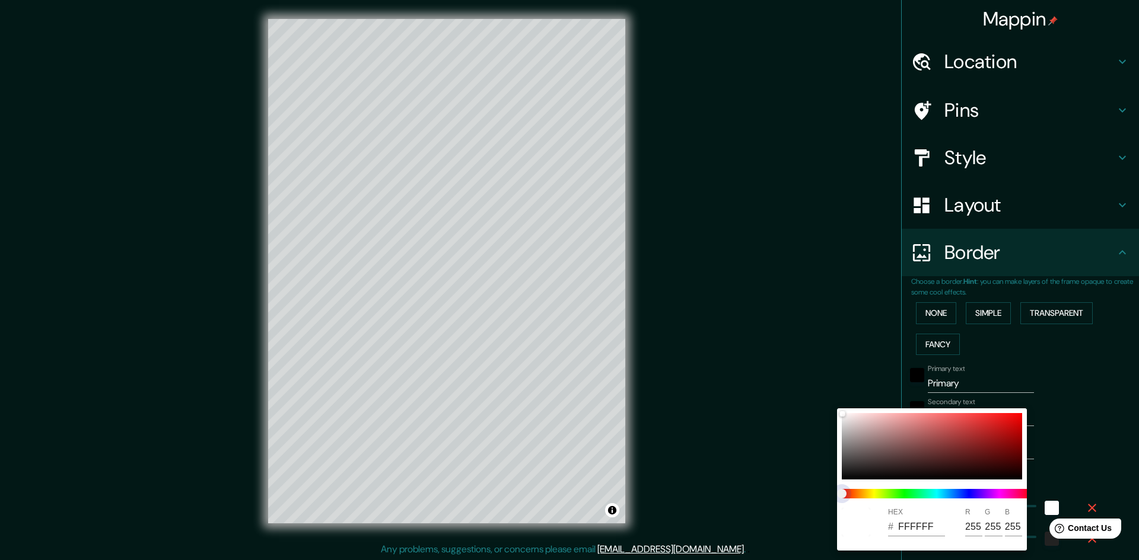
type input "24"
type input "241"
type input "48"
type input "24"
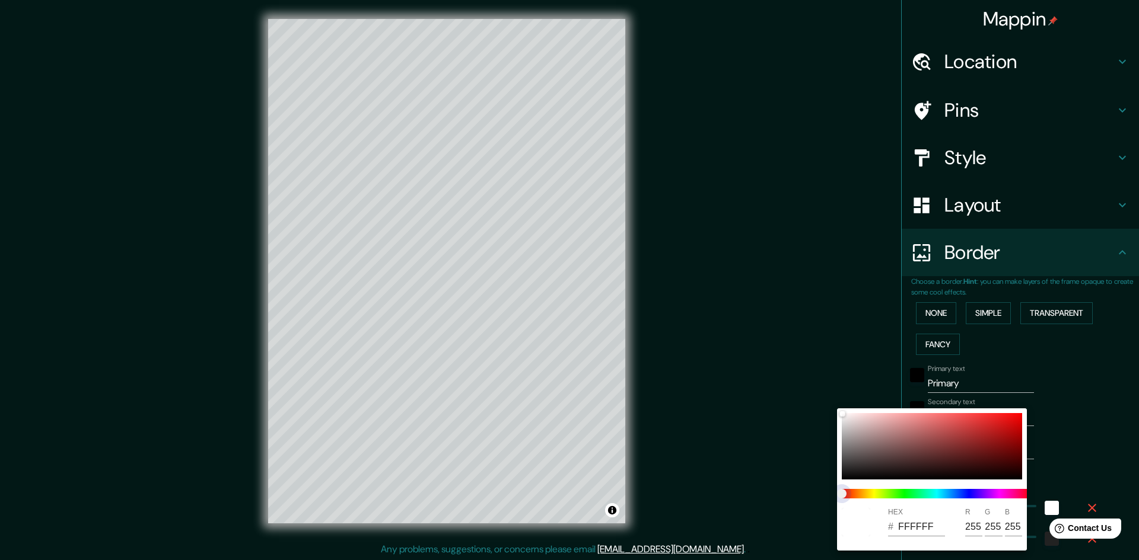
type input "241"
type input "48"
type input "24"
drag, startPoint x: 842, startPoint y: 495, endPoint x: 888, endPoint y: 497, distance: 45.7
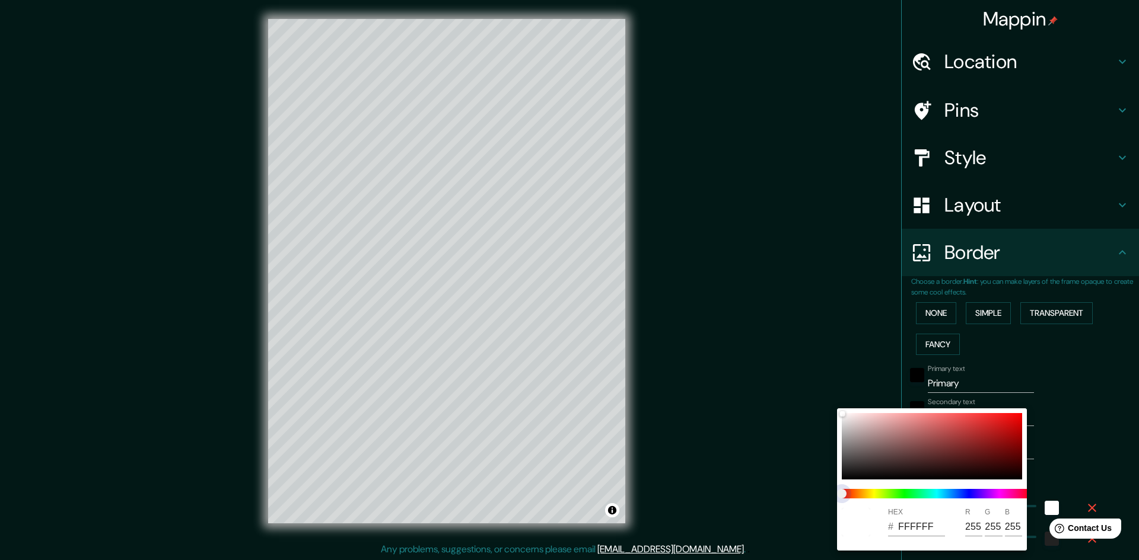
click at [888, 497] on span at bounding box center [936, 493] width 190 height 9
type input "241"
type input "48"
type input "24"
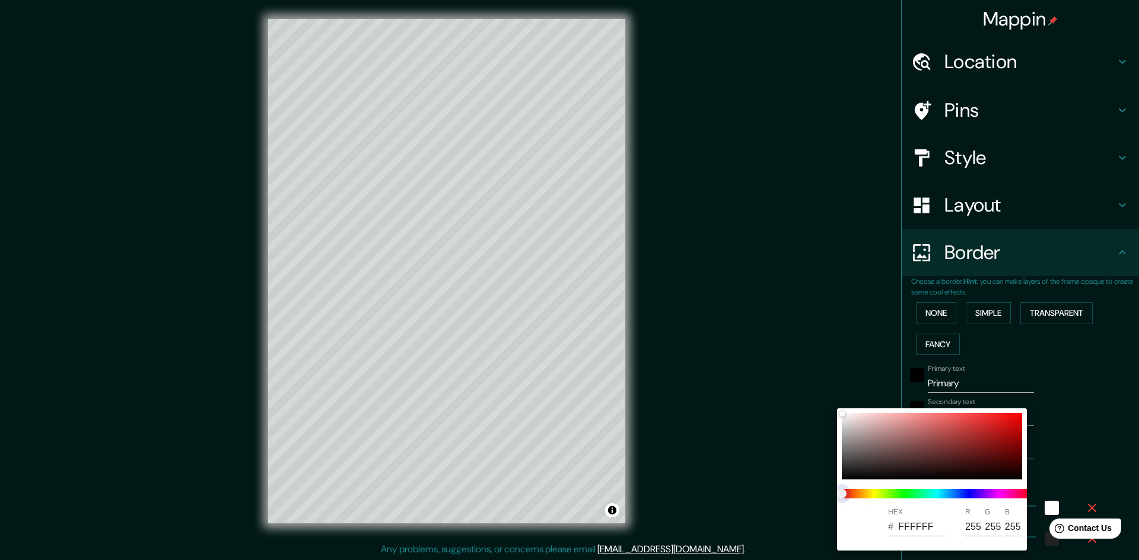
type input "241"
type input "48"
type input "24"
drag, startPoint x: 888, startPoint y: 497, endPoint x: 892, endPoint y: 492, distance: 6.3
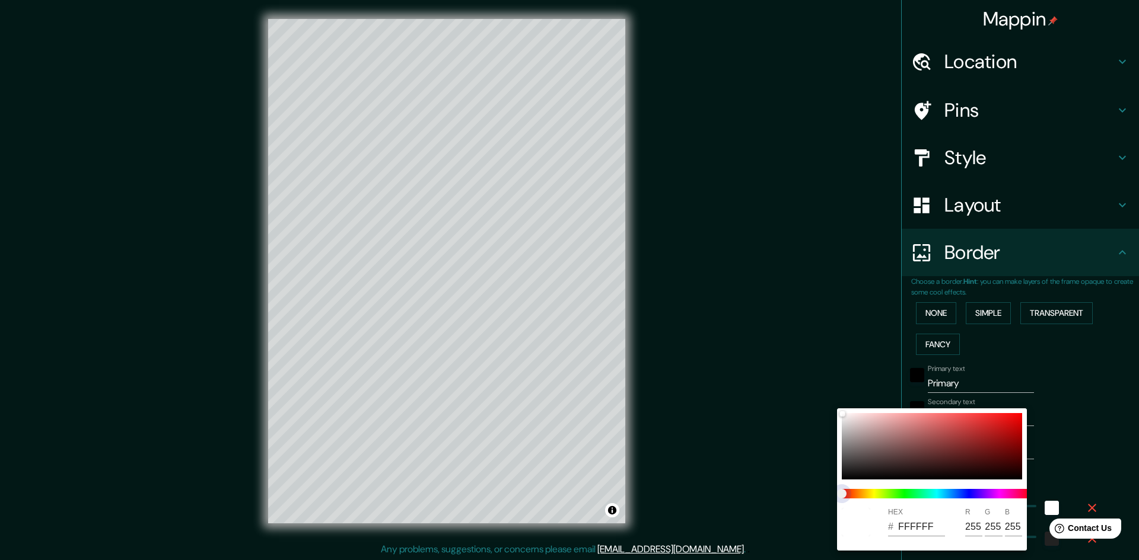
click at [888, 496] on span at bounding box center [936, 493] width 190 height 9
type input "241"
type input "48"
type input "24"
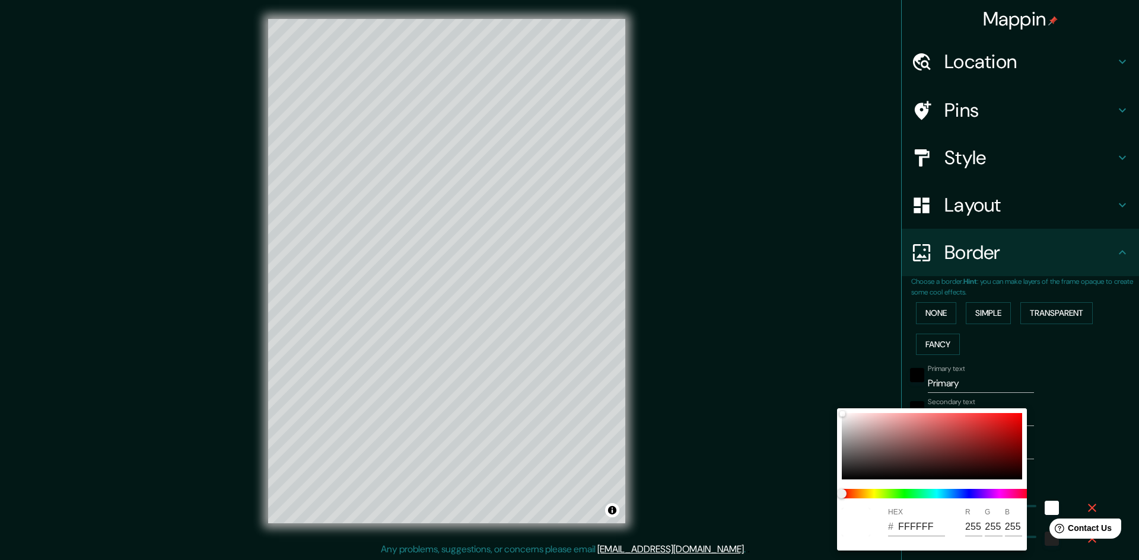
click at [1083, 507] on div at bounding box center [569, 280] width 1139 height 560
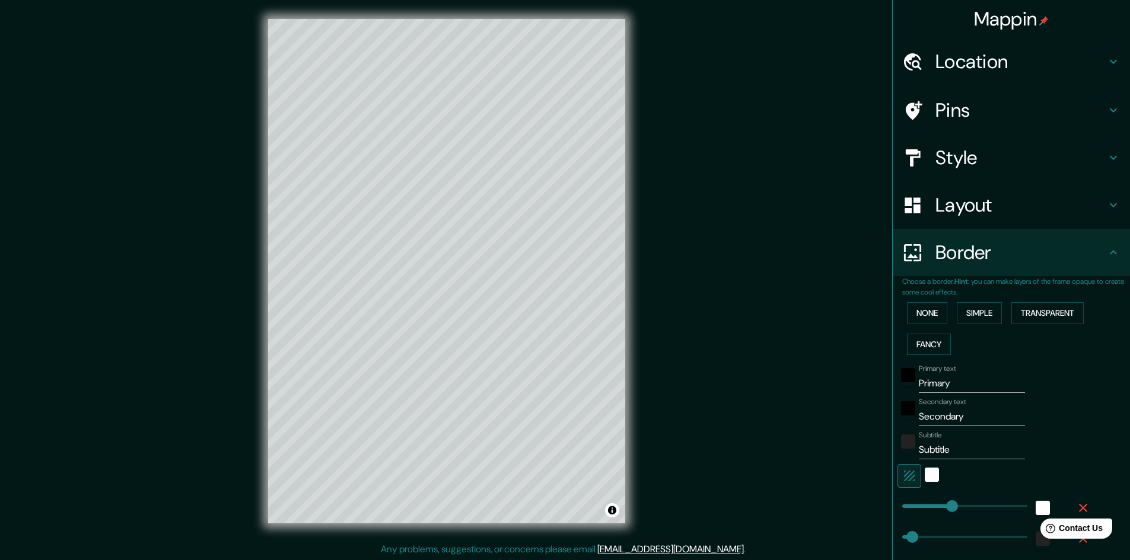
click at [1075, 425] on div "Secondary text Secondary" at bounding box center [994, 412] width 195 height 28
click at [1110, 251] on icon at bounding box center [1113, 253] width 14 height 14
click at [1106, 203] on icon at bounding box center [1113, 205] width 14 height 14
type input "241"
type input "48"
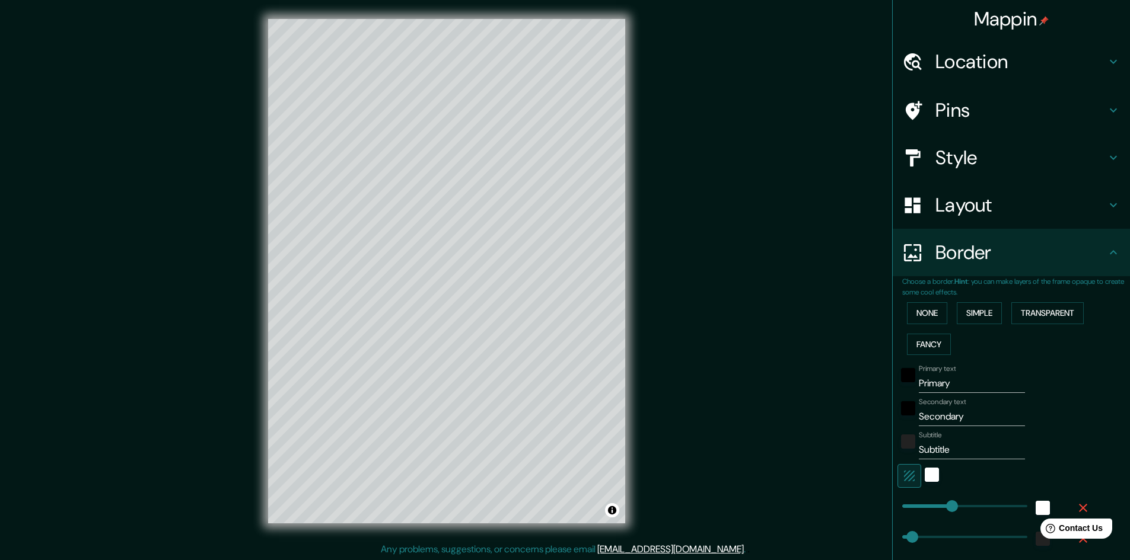
type input "48"
type input "24"
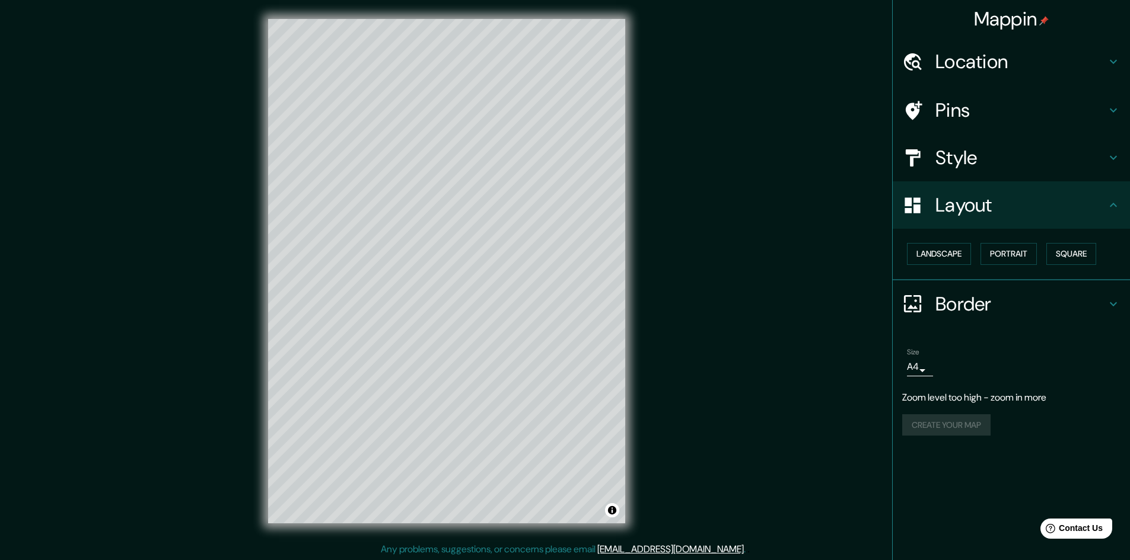
click at [1110, 303] on icon at bounding box center [1113, 304] width 7 height 4
type input "241"
type input "48"
type input "24"
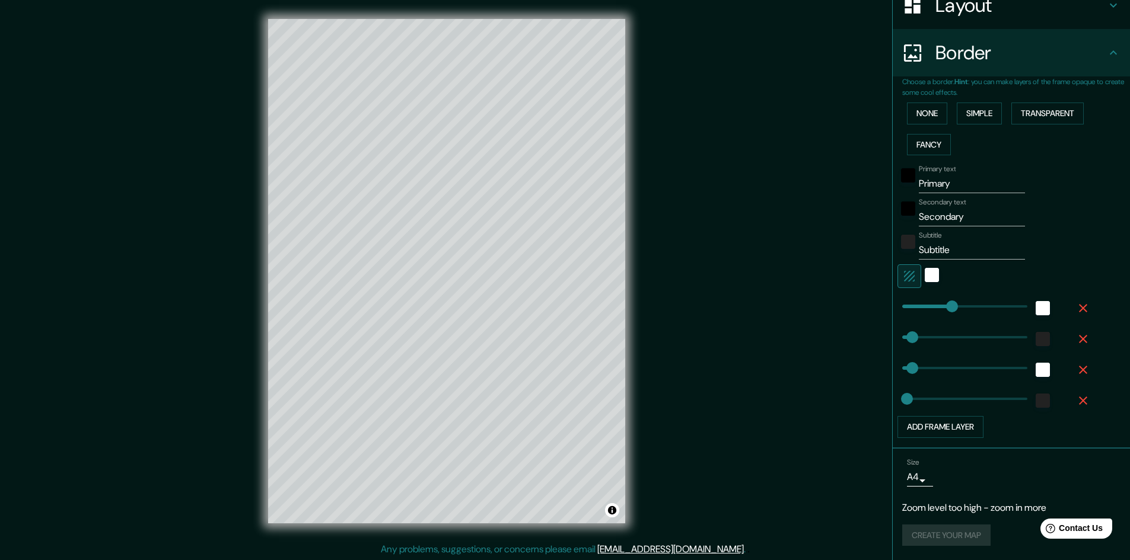
scroll to position [1, 0]
drag, startPoint x: 927, startPoint y: 539, endPoint x: 965, endPoint y: 485, distance: 66.0
click at [929, 538] on div "Create your map" at bounding box center [1011, 536] width 218 height 22
click at [972, 471] on div "Size A4 single" at bounding box center [1011, 473] width 218 height 38
click at [1076, 306] on icon "button" at bounding box center [1083, 308] width 14 height 14
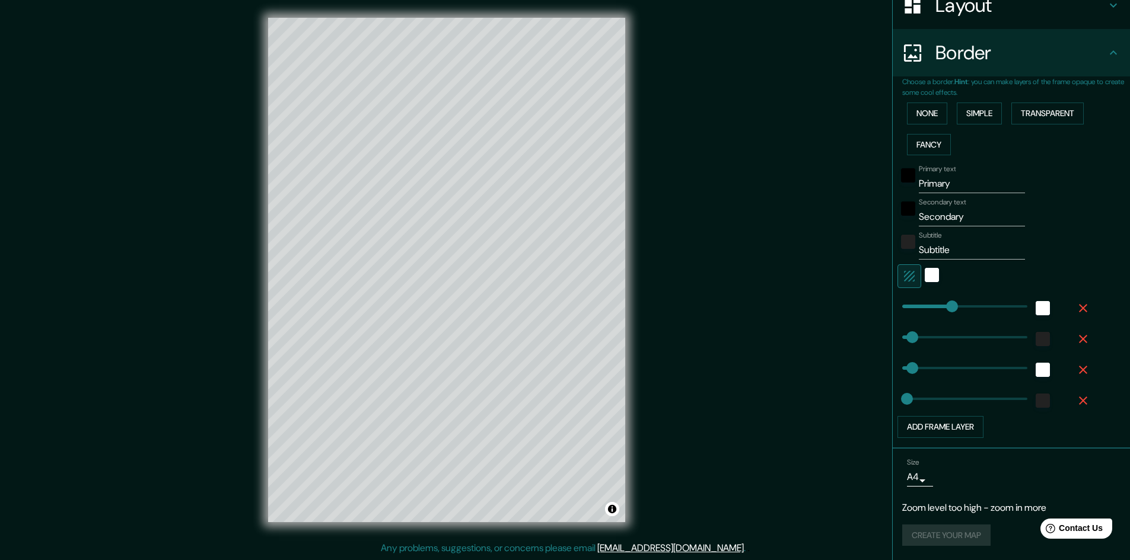
type input "48"
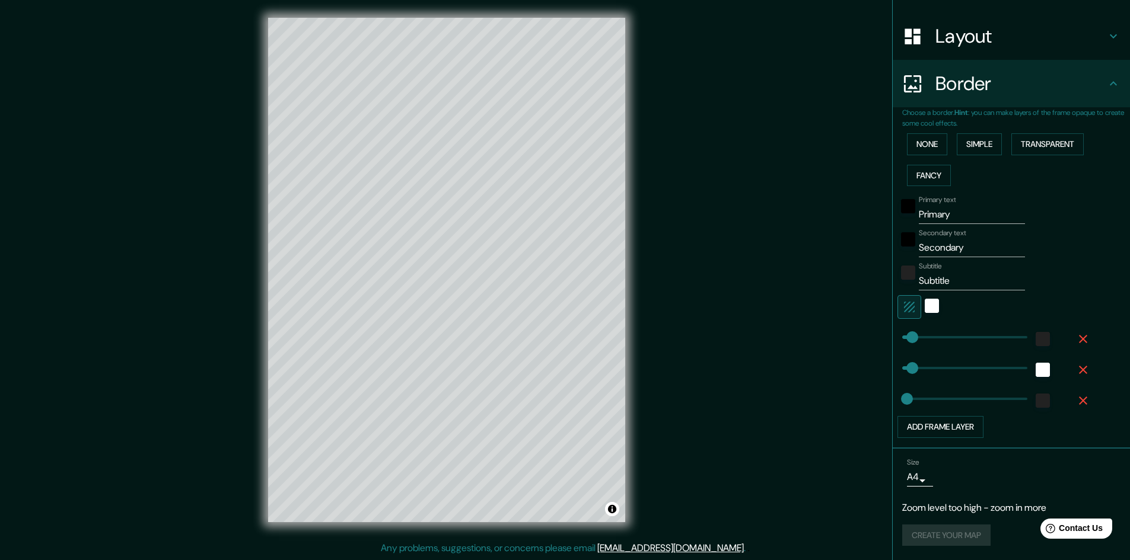
click at [1076, 337] on icon "button" at bounding box center [1083, 339] width 14 height 14
type input "48"
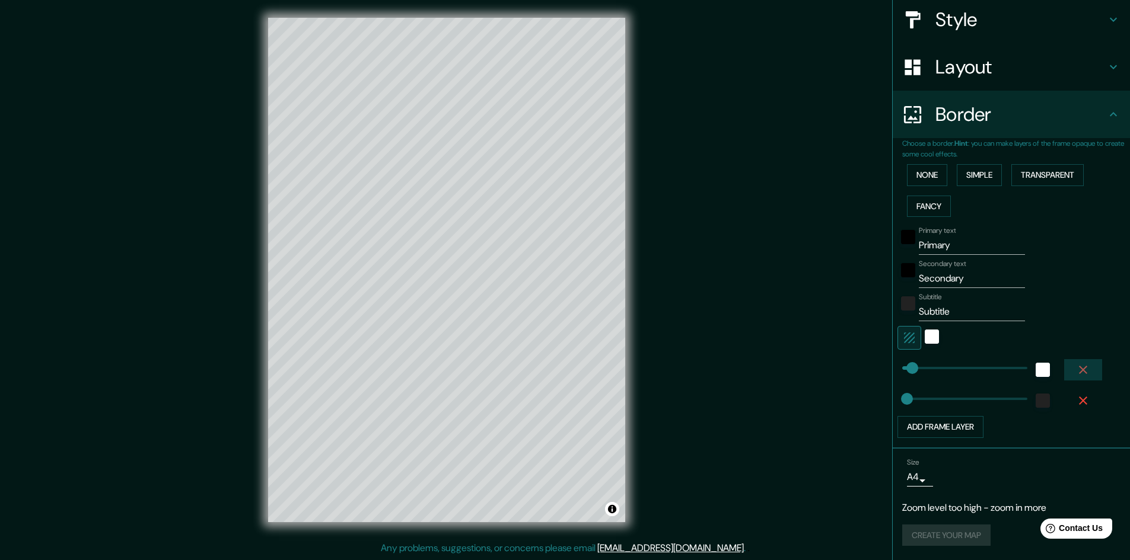
drag, startPoint x: 1077, startPoint y: 368, endPoint x: 1070, endPoint y: 381, distance: 15.2
click at [1078, 368] on icon "button" at bounding box center [1083, 370] width 14 height 14
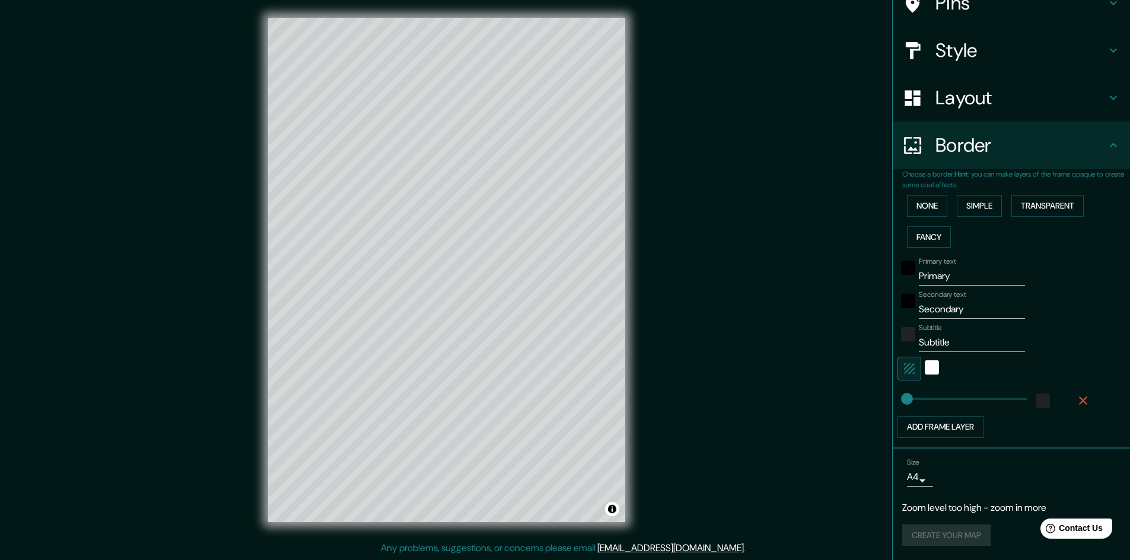
click at [1076, 403] on icon "button" at bounding box center [1083, 401] width 14 height 14
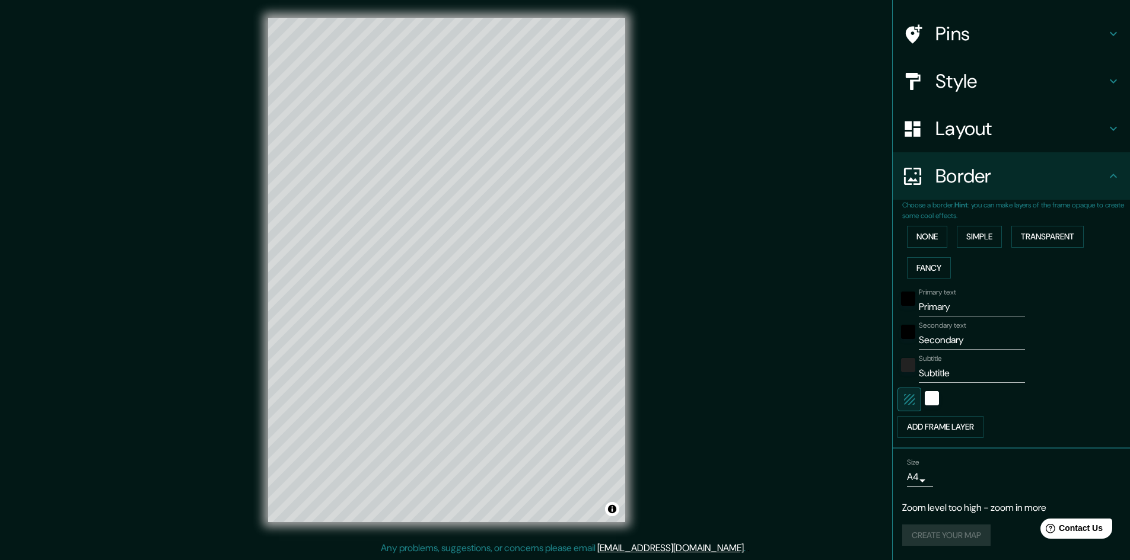
scroll to position [76, 0]
